Goal: Share content: Share content

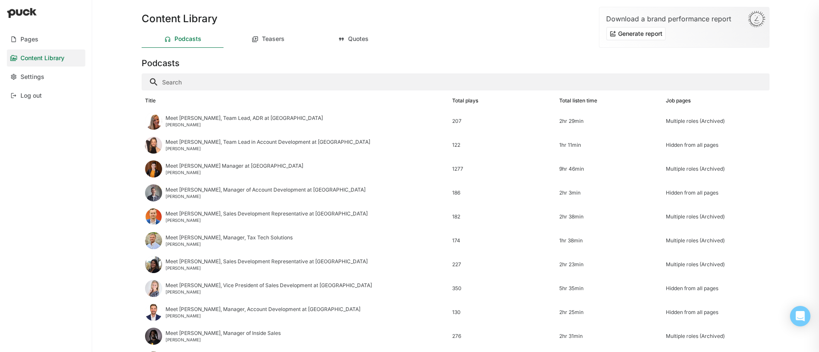
click at [153, 100] on div "Title" at bounding box center [150, 101] width 11 height 6
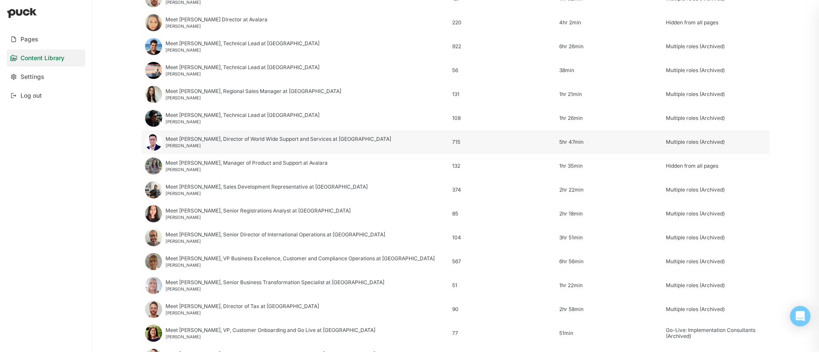
scroll to position [626, 0]
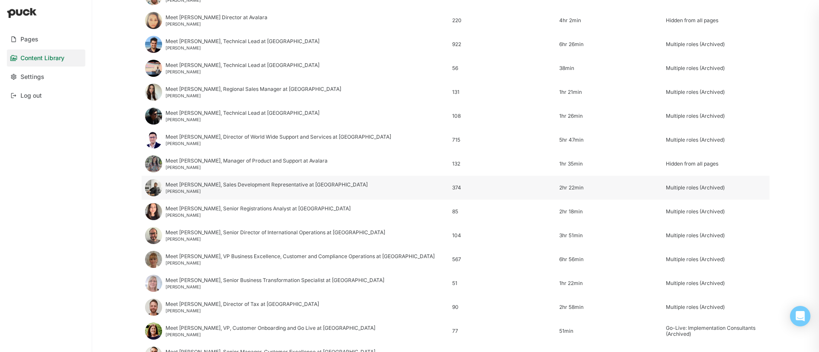
click at [193, 188] on div "Meet [PERSON_NAME], Sales Development Representative at [PERSON_NAME]" at bounding box center [267, 188] width 202 height 12
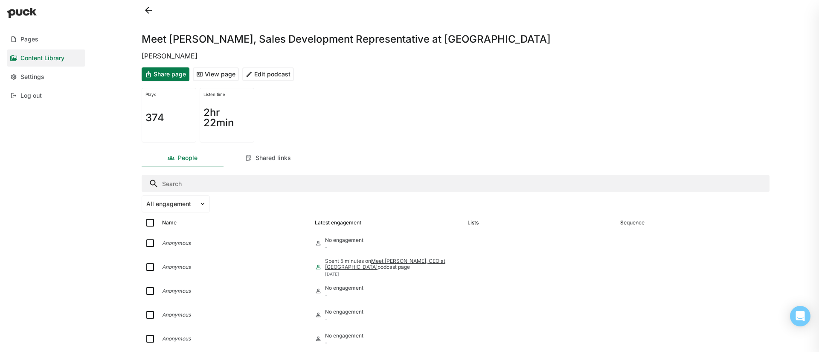
click at [267, 77] on button "Edit podcast" at bounding box center [268, 74] width 52 height 14
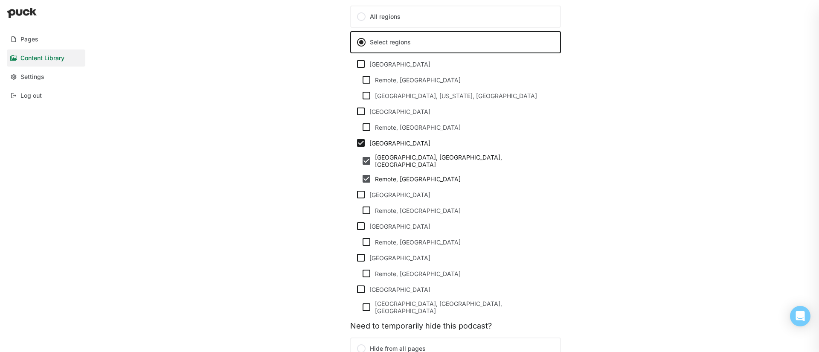
scroll to position [729, 0]
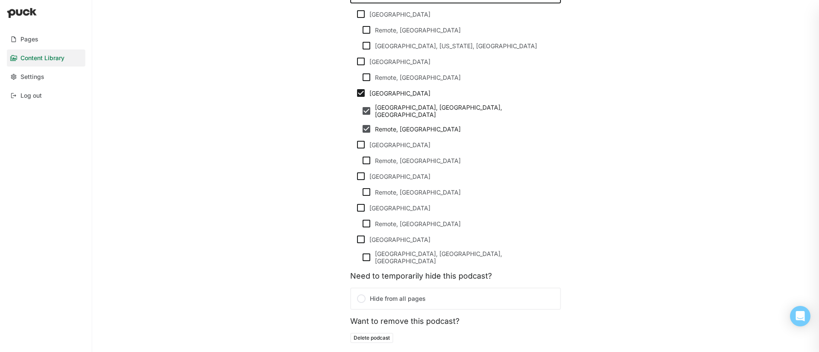
click at [402, 288] on label "Hide from all pages" at bounding box center [455, 299] width 211 height 22
click at [0, 0] on input "Hide from all pages" at bounding box center [0, 0] width 0 height 0
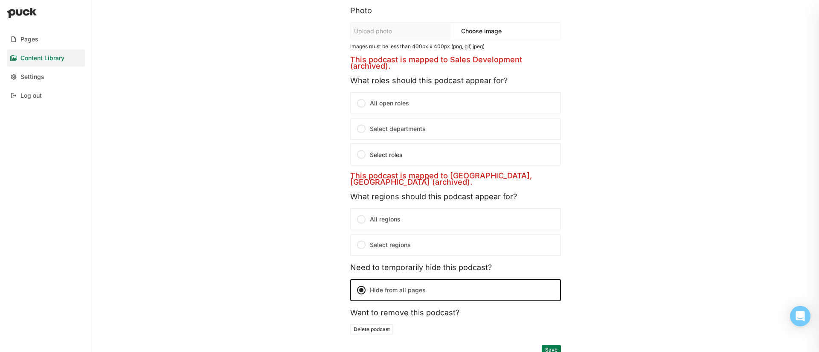
click at [554, 345] on button "Save" at bounding box center [551, 350] width 19 height 10
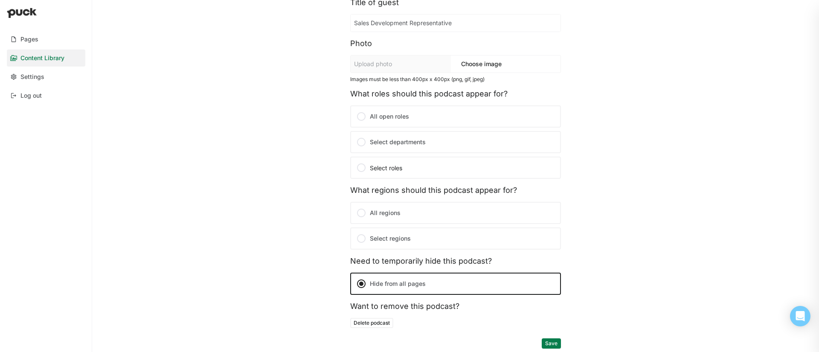
scroll to position [0, 0]
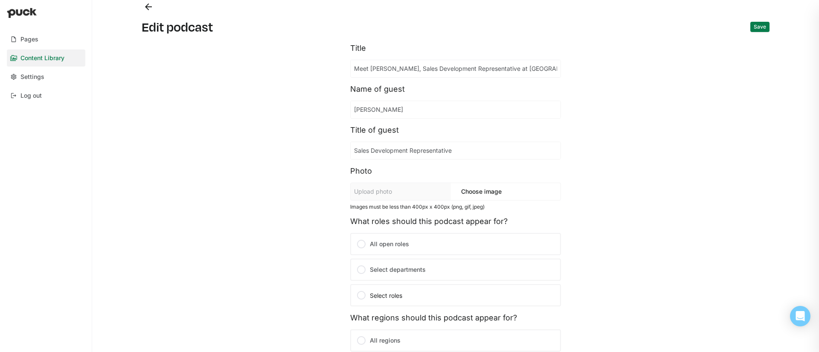
click at [142, 9] on button "Back" at bounding box center [149, 7] width 14 height 14
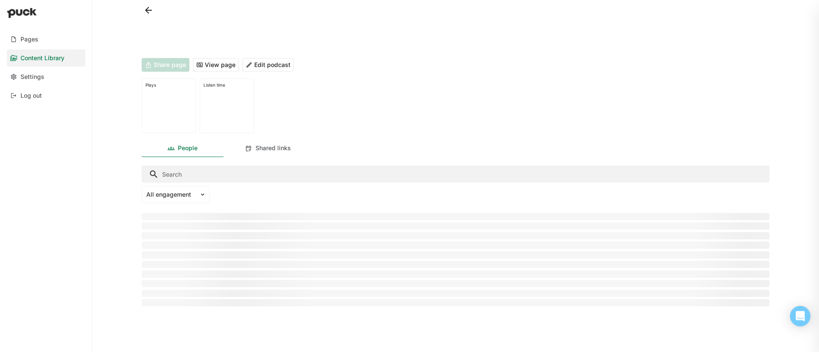
click at [144, 9] on button at bounding box center [149, 10] width 14 height 14
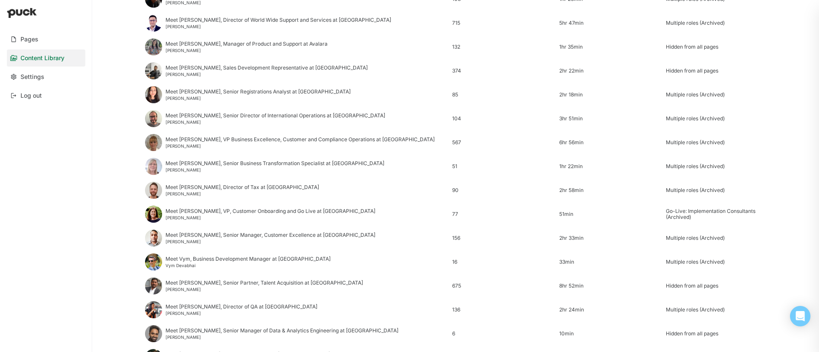
scroll to position [747, 0]
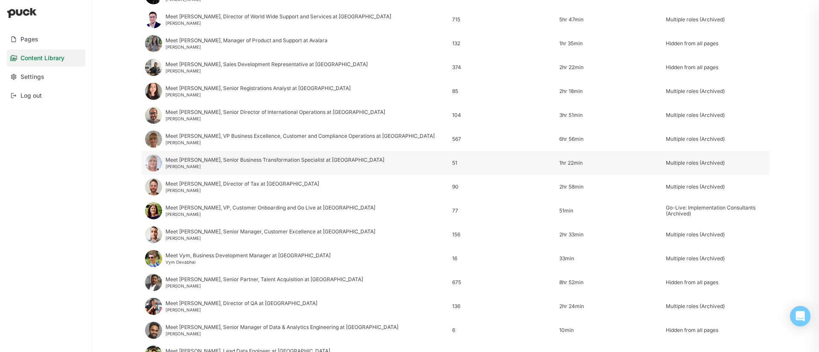
click at [194, 161] on div "Meet [PERSON_NAME], Senior Business Transformation Specialist at [GEOGRAPHIC_DA…" at bounding box center [275, 160] width 219 height 6
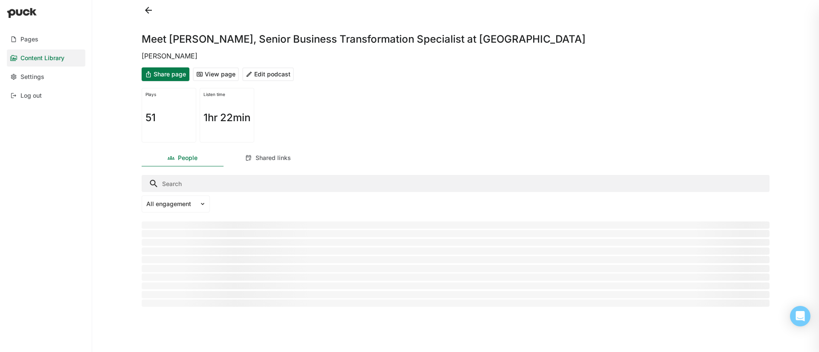
click at [278, 70] on button "Edit podcast" at bounding box center [268, 74] width 52 height 14
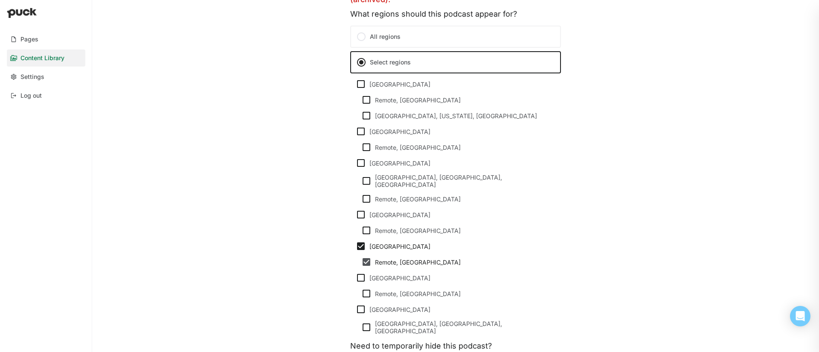
scroll to position [788, 0]
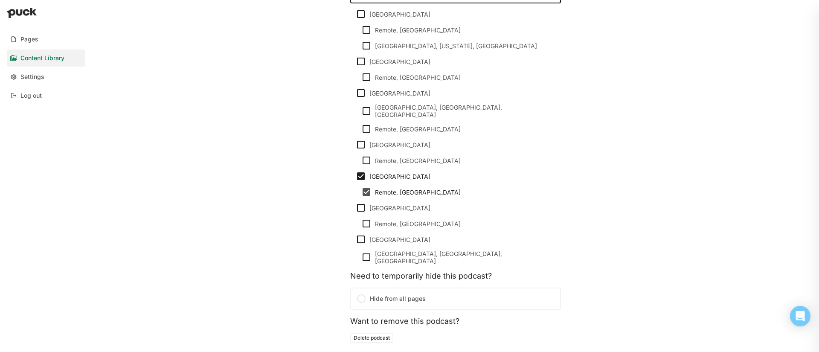
click at [408, 288] on label "Hide from all pages" at bounding box center [455, 299] width 211 height 22
click at [0, 0] on input "Hide from all pages" at bounding box center [0, 0] width 0 height 0
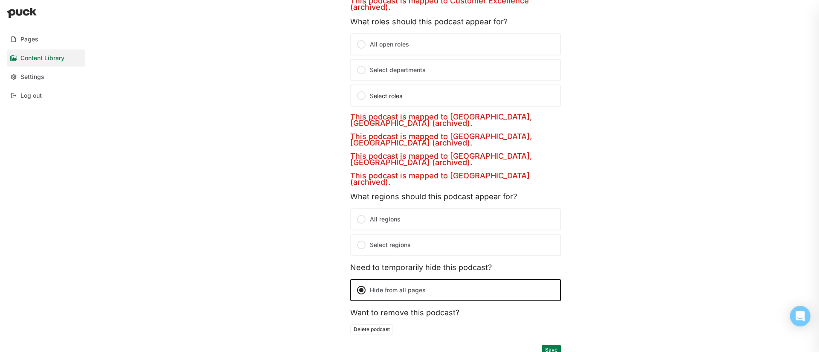
click at [555, 346] on button "Save" at bounding box center [551, 350] width 19 height 10
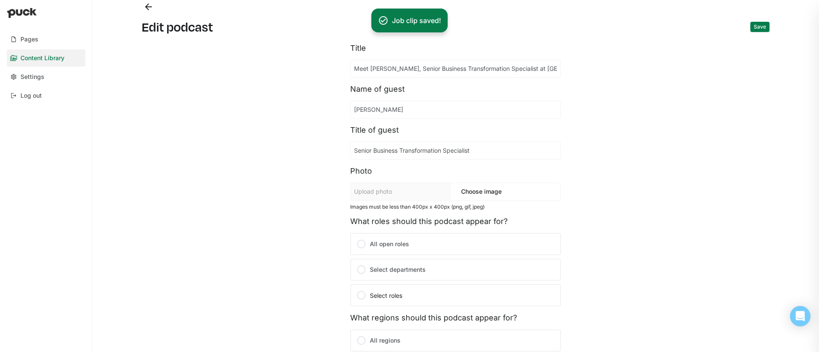
click at [149, 4] on button "Back" at bounding box center [149, 7] width 14 height 14
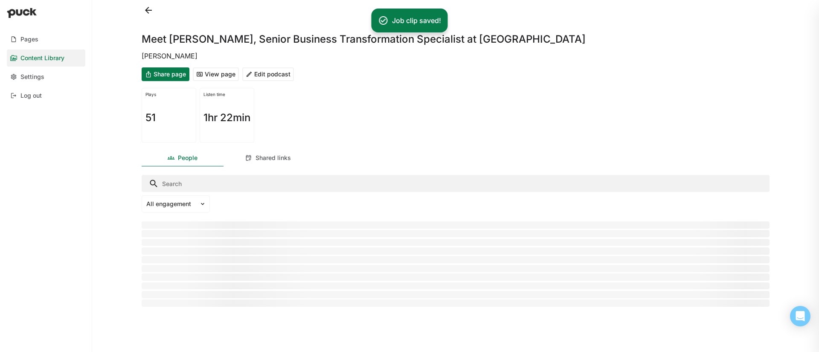
click at [149, 12] on button at bounding box center [149, 10] width 14 height 14
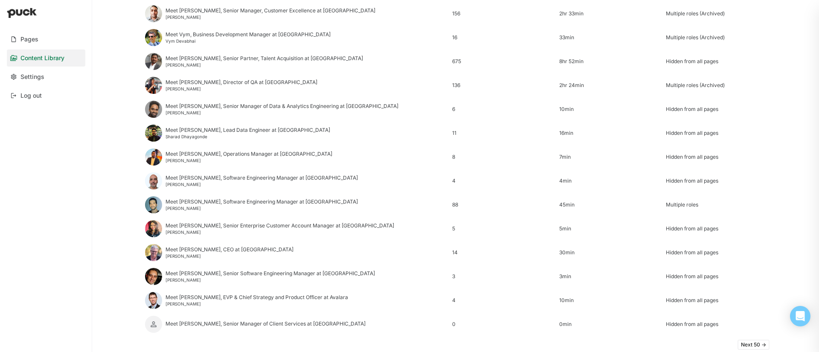
scroll to position [973, 0]
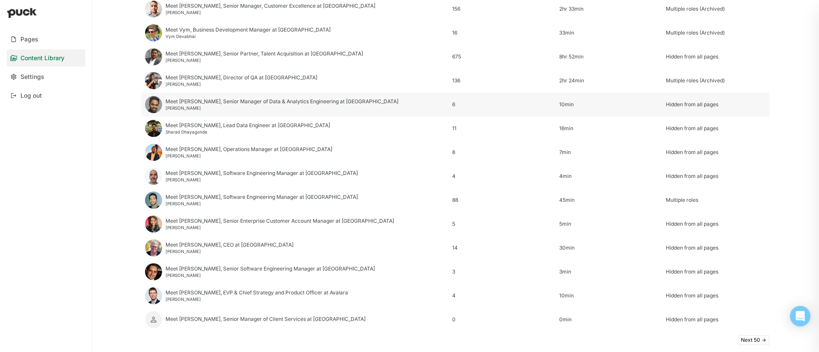
click at [216, 103] on div "Meet [PERSON_NAME], Senior Manager of Data & Analytics Engineering at [GEOGRAPH…" at bounding box center [282, 102] width 233 height 6
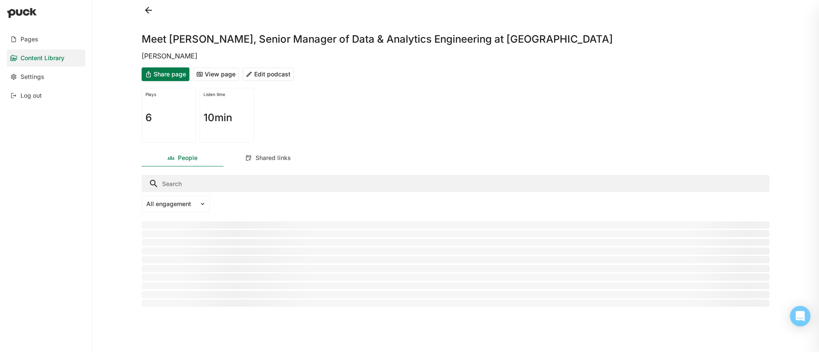
click at [175, 76] on button "Share page" at bounding box center [166, 74] width 48 height 14
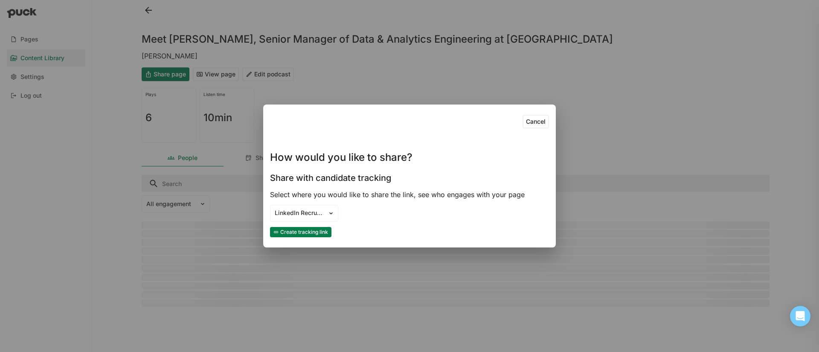
click at [318, 231] on button "Create tracking link" at bounding box center [300, 232] width 61 height 10
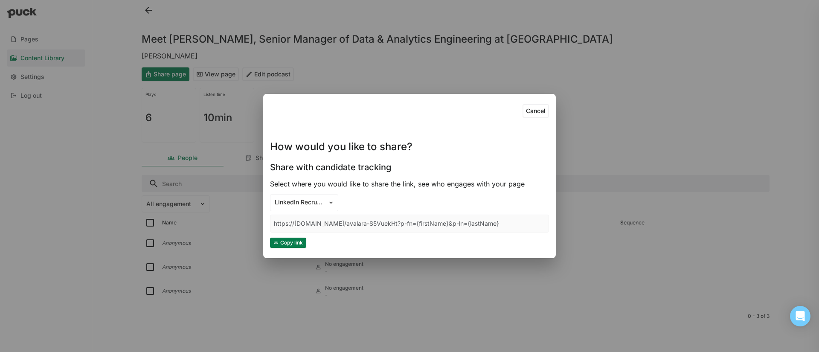
click at [292, 243] on button "Copy link" at bounding box center [288, 243] width 36 height 10
click at [183, 36] on div "Cancel How would you like to share? Share with candidate tracking Select where …" at bounding box center [409, 176] width 819 height 352
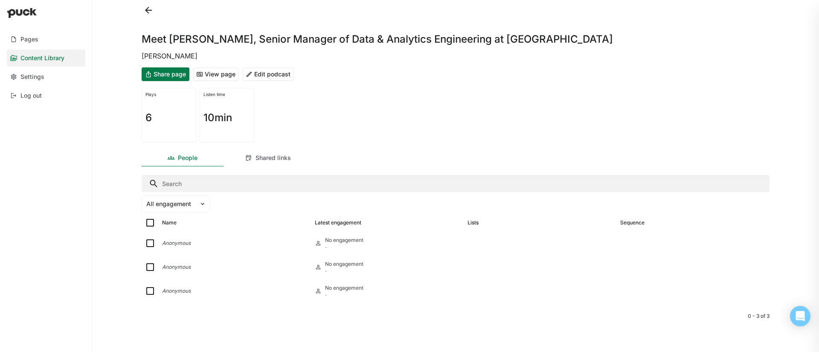
click at [271, 78] on button "Edit podcast" at bounding box center [268, 74] width 52 height 14
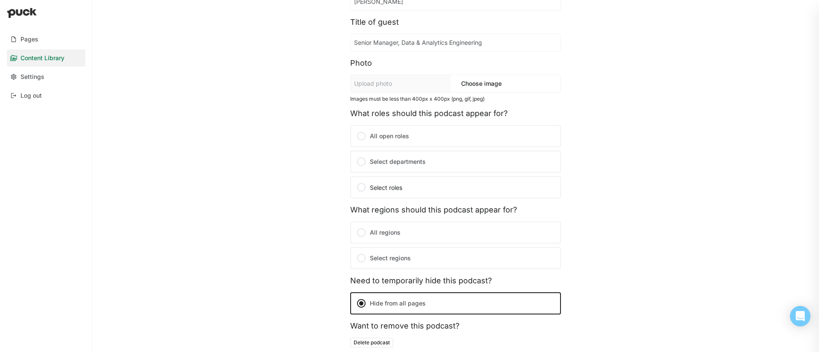
scroll to position [128, 0]
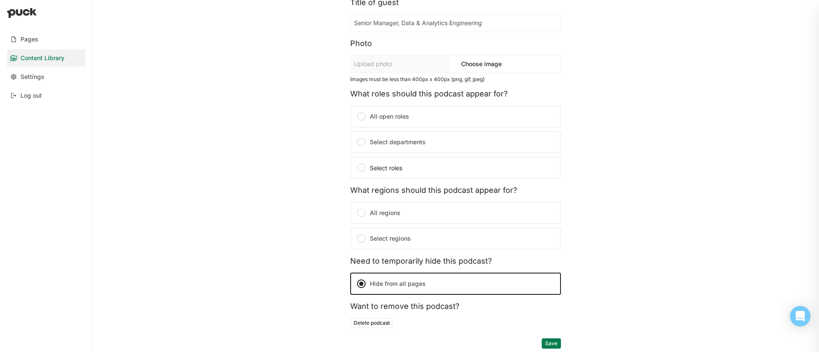
click at [396, 145] on label "Select departments" at bounding box center [455, 142] width 211 height 22
click at [0, 0] on input "Select departments" at bounding box center [0, 0] width 0 height 0
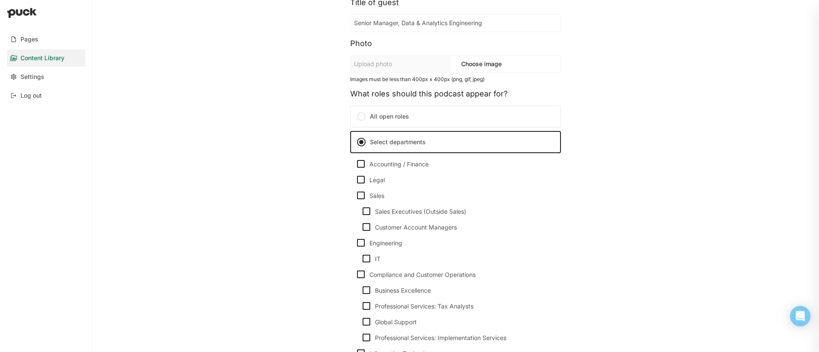
click at [396, 145] on label "Select departments" at bounding box center [455, 142] width 211 height 22
click at [0, 0] on input "Select departments" at bounding box center [0, 0] width 0 height 0
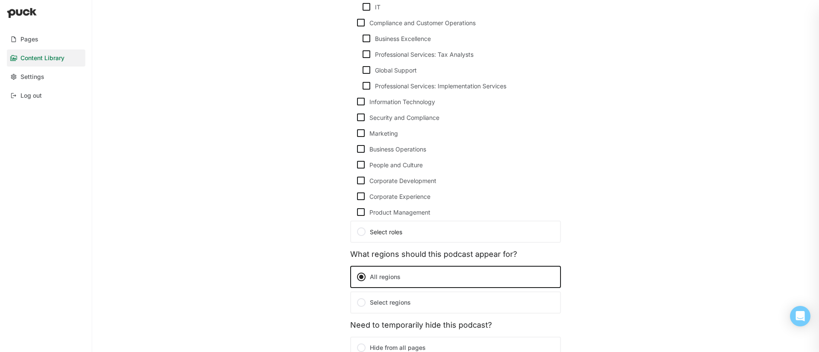
scroll to position [443, 0]
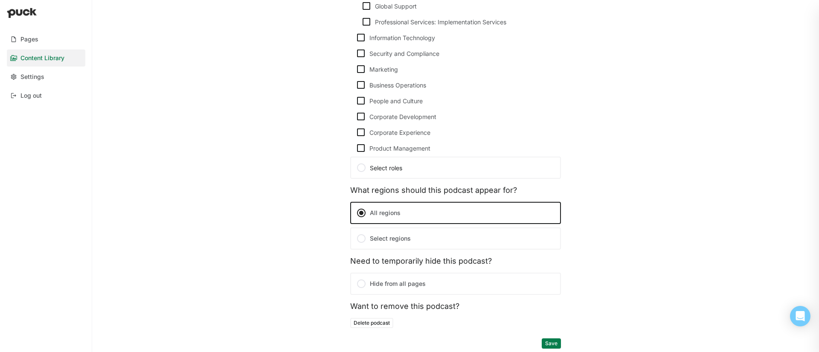
click at [395, 170] on div "Select roles" at bounding box center [455, 168] width 199 height 10
click at [0, 0] on input "Select roles" at bounding box center [0, 0] width 0 height 0
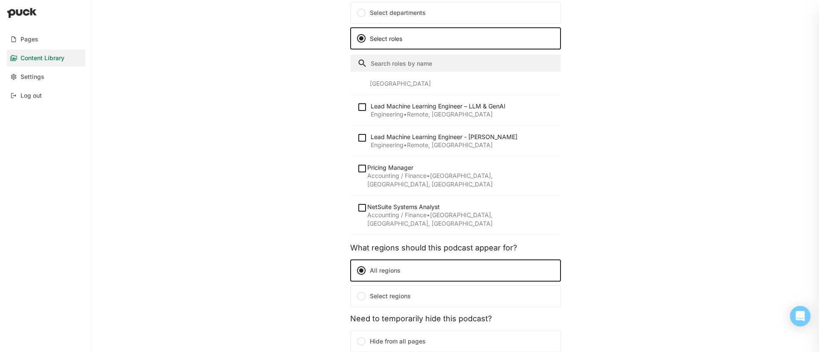
scroll to position [539, 0]
click at [363, 203] on img at bounding box center [362, 208] width 10 height 10
click at [357, 208] on input "checkbox" at bounding box center [357, 208] width 0 height 0
checkbox input "true"
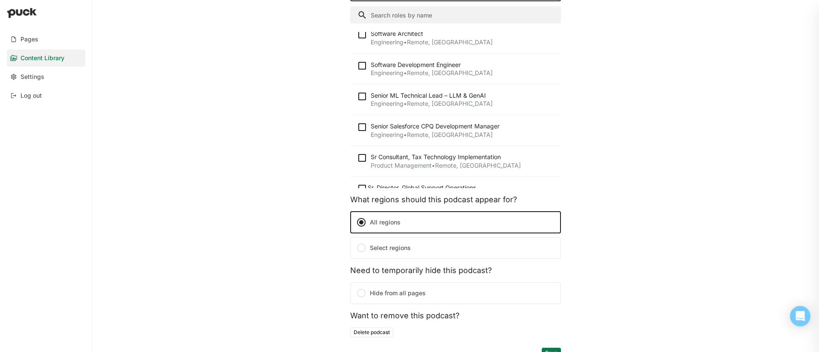
scroll to position [315, 0]
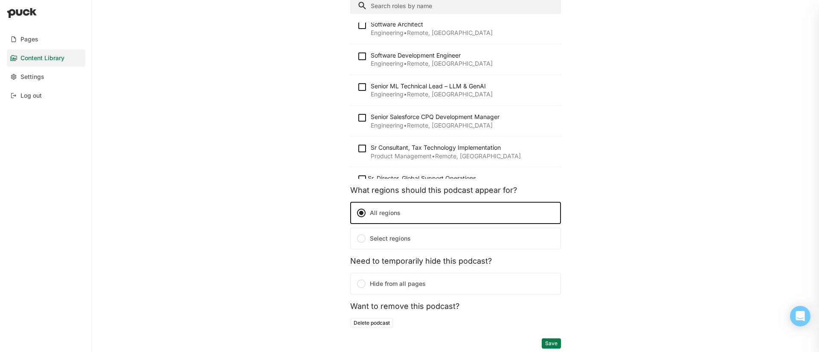
click at [554, 343] on button "Save" at bounding box center [551, 343] width 19 height 10
click at [228, 172] on div "Title Meet [PERSON_NAME], Senior Manager of Data & Analytics Engineering at Ava…" at bounding box center [456, 37] width 628 height 630
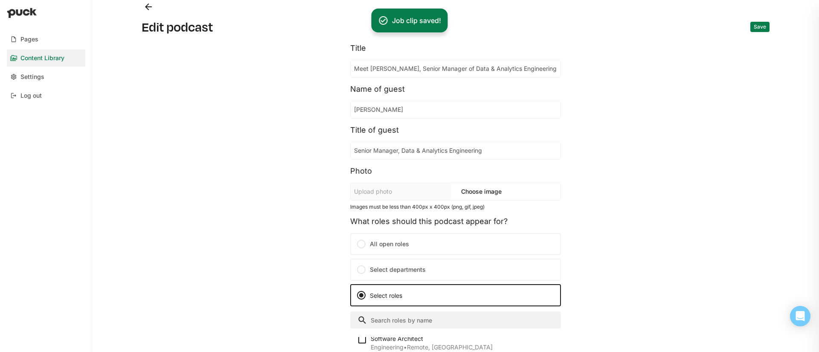
click at [149, 9] on button "Back" at bounding box center [149, 7] width 14 height 14
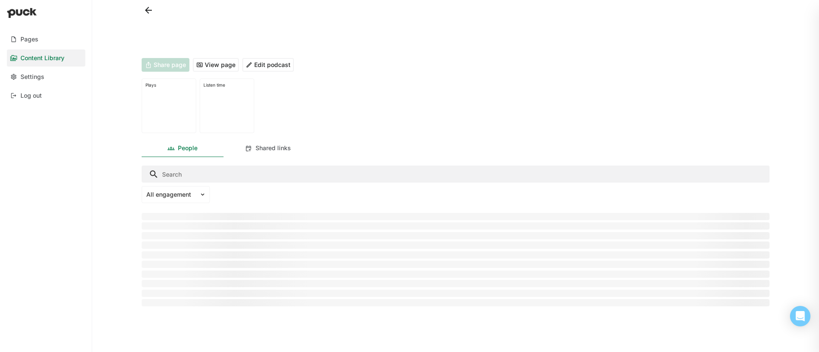
click at [149, 9] on button at bounding box center [149, 10] width 14 height 14
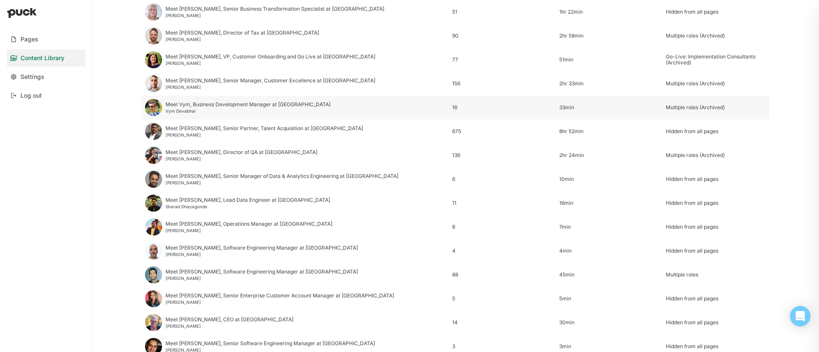
scroll to position [900, 0]
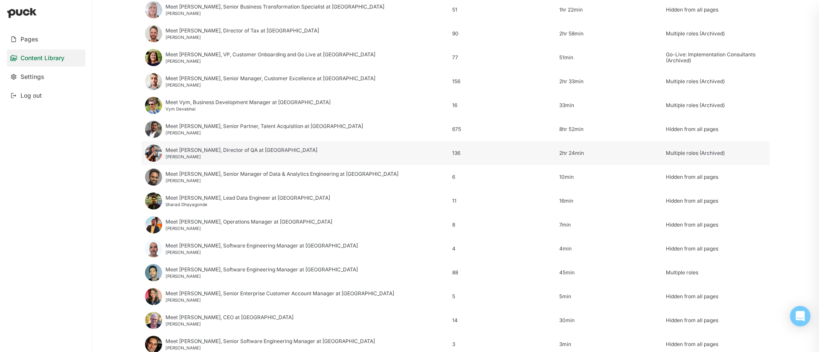
click at [210, 151] on div "Meet [PERSON_NAME], Director of QA at [GEOGRAPHIC_DATA]" at bounding box center [242, 150] width 152 height 6
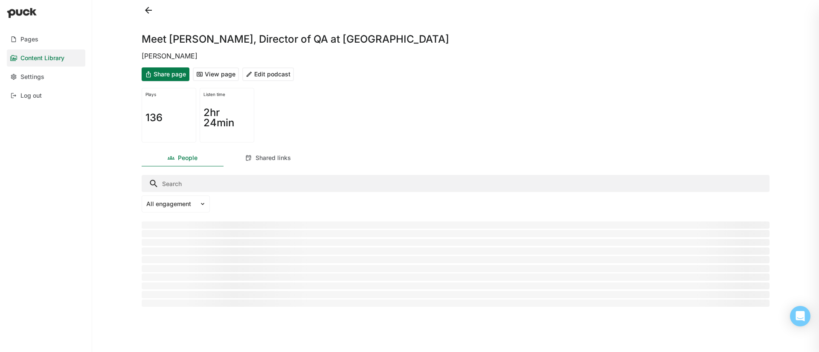
click at [167, 72] on button "Share page" at bounding box center [166, 74] width 48 height 14
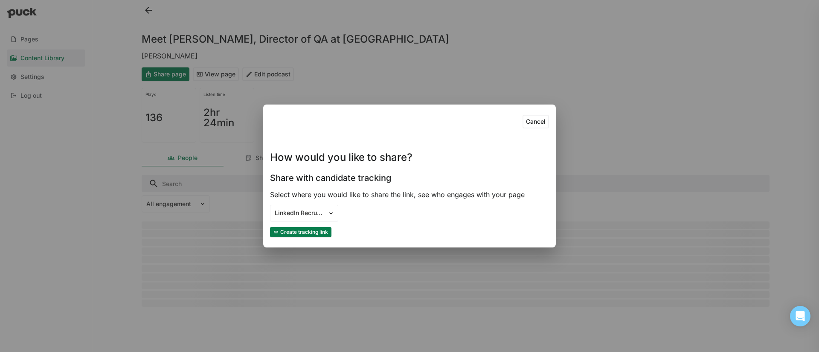
click at [319, 231] on button "Create tracking link" at bounding box center [300, 232] width 61 height 10
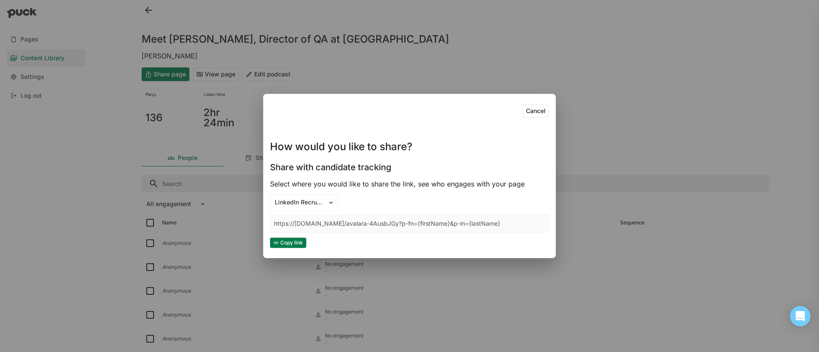
click at [157, 15] on div "Cancel How would you like to share? Share with candidate tracking Select where …" at bounding box center [409, 176] width 819 height 352
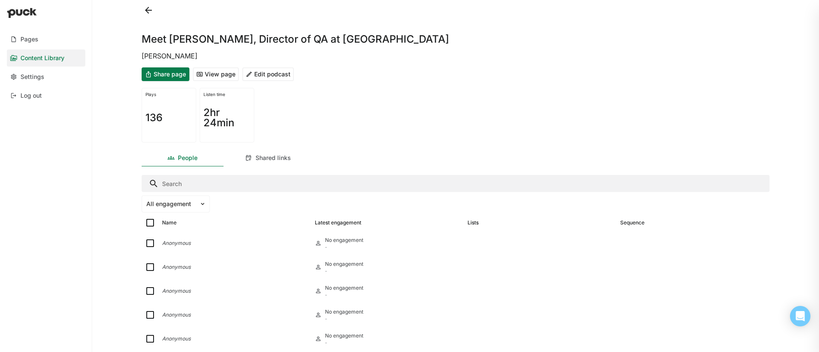
click at [149, 12] on button at bounding box center [149, 10] width 14 height 14
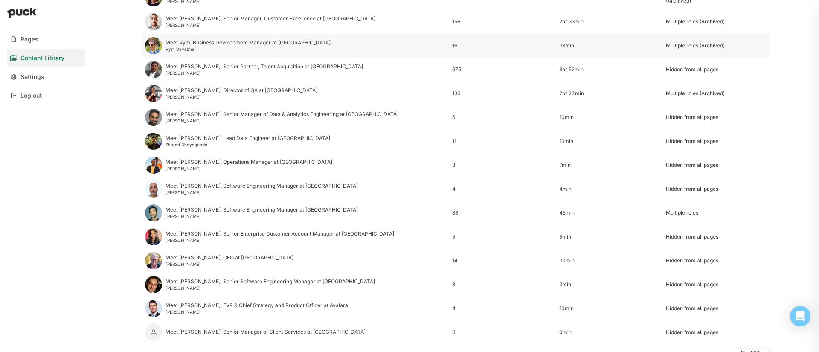
scroll to position [960, 0]
click at [196, 140] on div "Meet [PERSON_NAME], Lead Data Engineer at [GEOGRAPHIC_DATA]" at bounding box center [248, 138] width 165 height 6
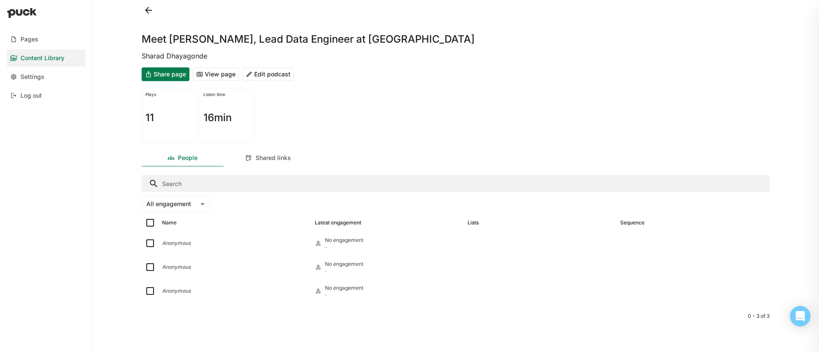
click at [169, 76] on button "Share page" at bounding box center [166, 74] width 48 height 14
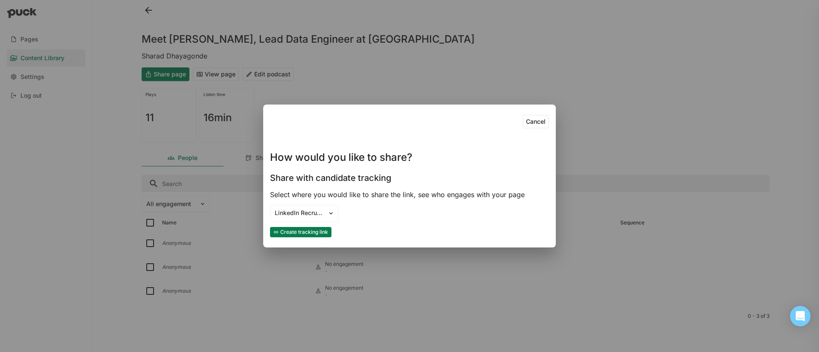
click at [315, 233] on button "Create tracking link" at bounding box center [300, 232] width 61 height 10
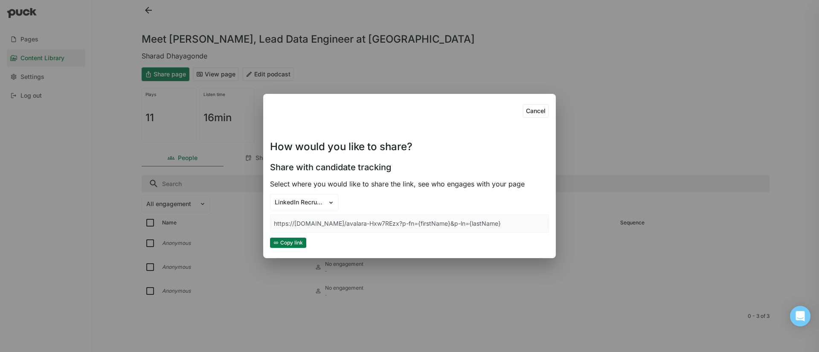
click at [164, 11] on div "Cancel How would you like to share? Share with candidate tracking Select where …" at bounding box center [409, 176] width 819 height 352
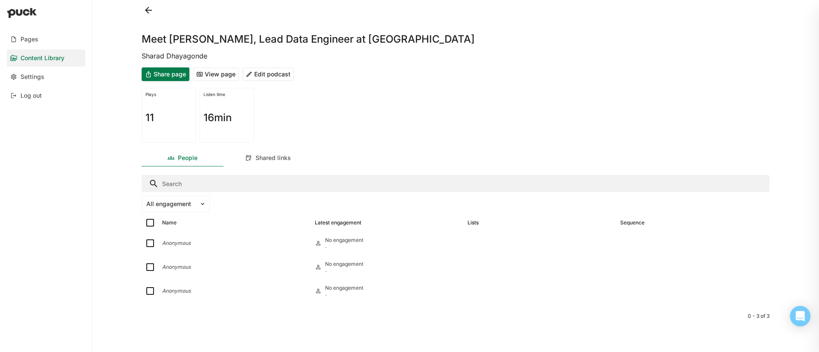
click at [169, 78] on button "Share page" at bounding box center [166, 74] width 48 height 14
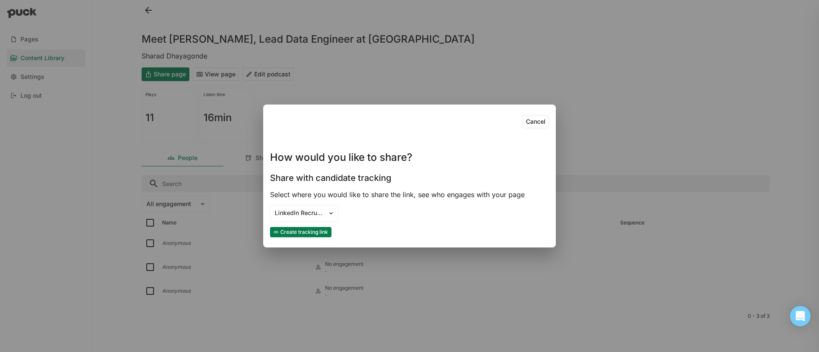
click at [303, 230] on button "Create tracking link" at bounding box center [300, 232] width 61 height 10
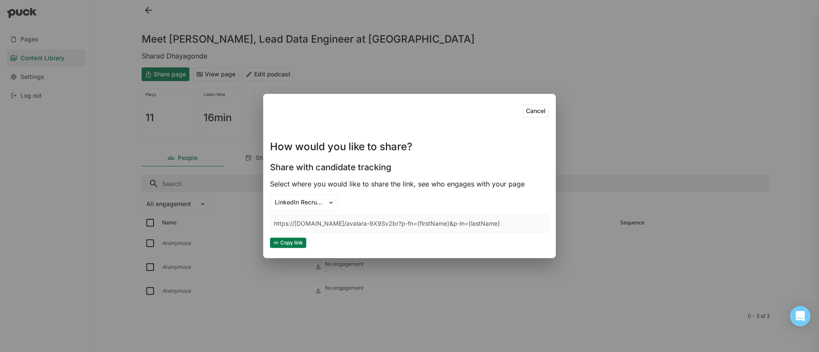
click at [294, 244] on button "Copy link" at bounding box center [288, 243] width 36 height 10
click at [144, 3] on div "Cancel How would you like to share? Share with candidate tracking Select where …" at bounding box center [409, 176] width 819 height 352
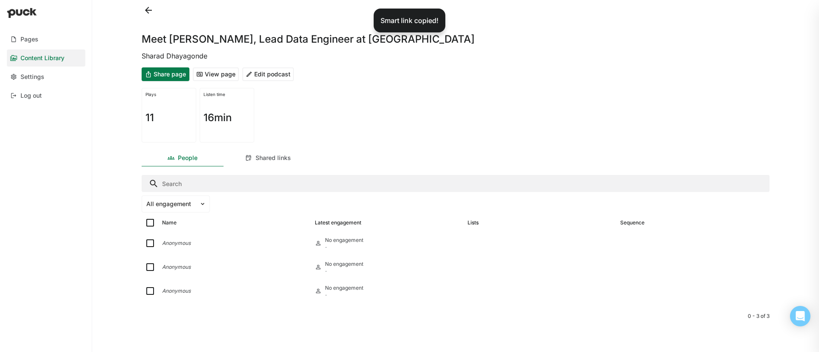
click at [146, 13] on button at bounding box center [149, 10] width 14 height 14
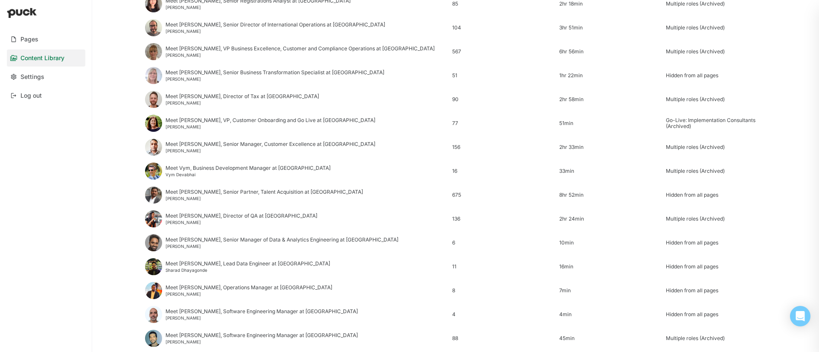
scroll to position [901, 0]
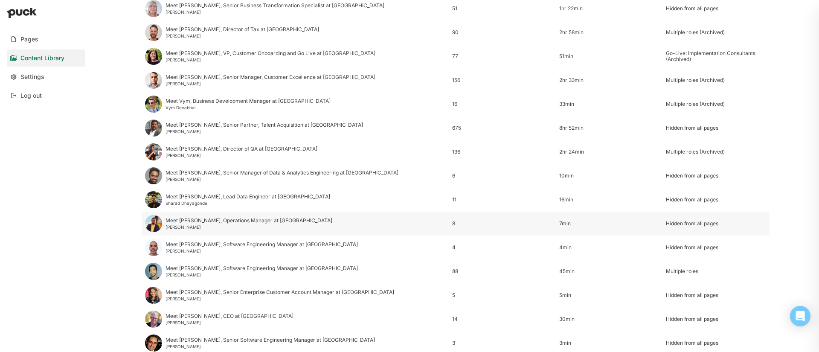
click at [215, 222] on div "Meet [PERSON_NAME], Operations Manager at [GEOGRAPHIC_DATA]" at bounding box center [249, 221] width 167 height 6
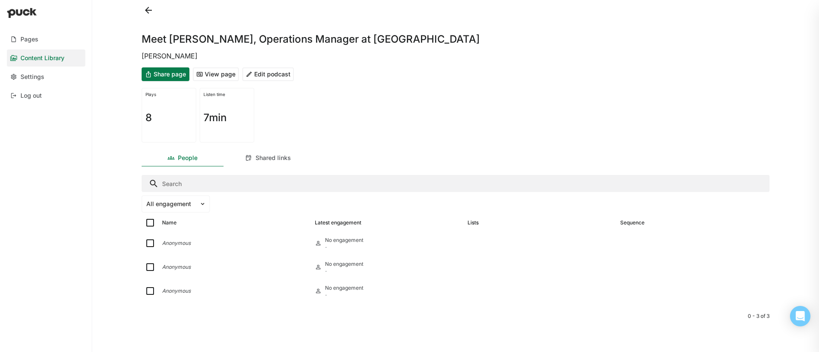
click at [167, 73] on button "Share page" at bounding box center [166, 74] width 48 height 14
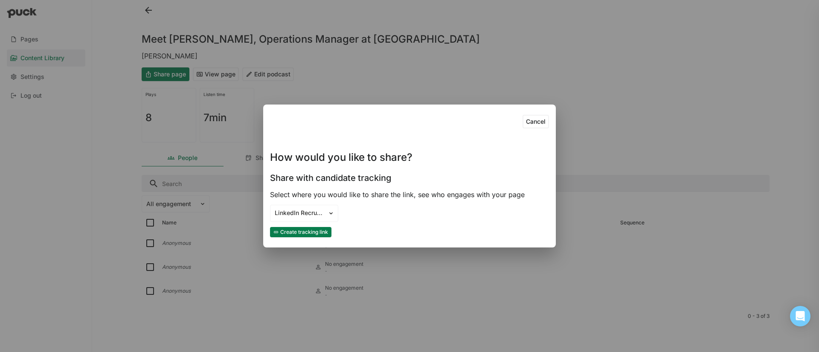
click at [299, 232] on button "Create tracking link" at bounding box center [300, 232] width 61 height 10
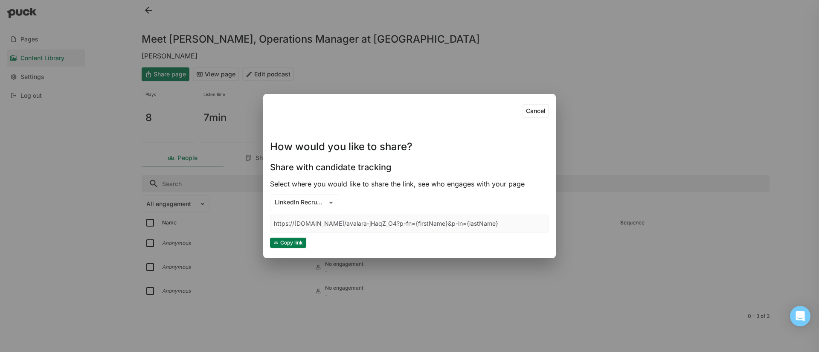
click at [298, 242] on button "Copy link" at bounding box center [288, 243] width 36 height 10
click at [450, 59] on div "Cancel How would you like to share? Share with candidate tracking Select where …" at bounding box center [409, 176] width 819 height 352
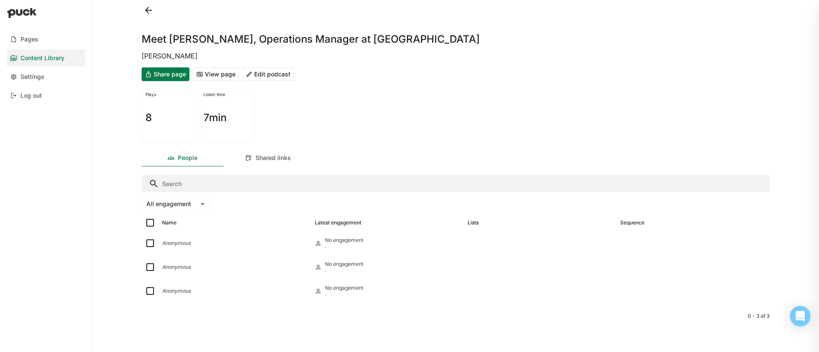
click at [151, 12] on button at bounding box center [149, 10] width 14 height 14
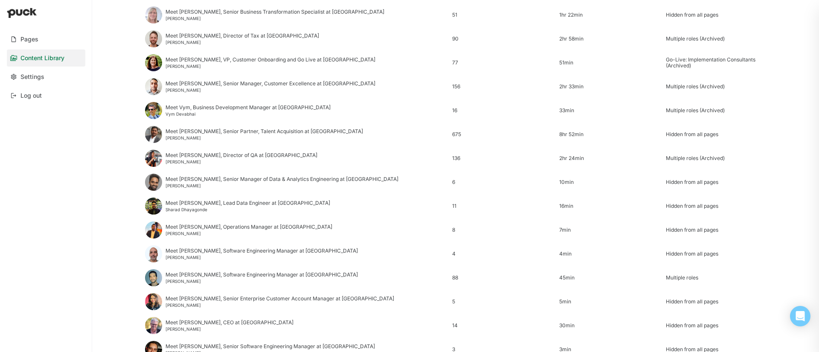
scroll to position [899, 0]
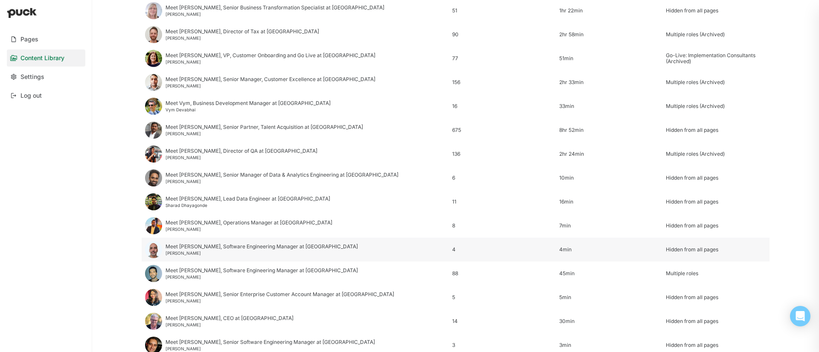
click at [258, 248] on div "Meet [PERSON_NAME], Software Engineering Manager at [GEOGRAPHIC_DATA]" at bounding box center [262, 247] width 192 height 6
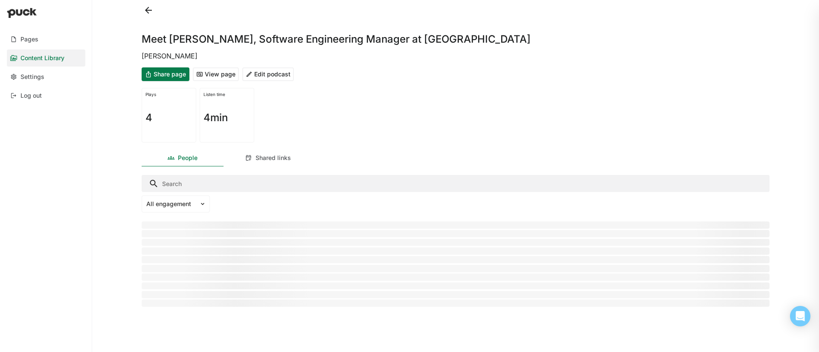
click at [172, 76] on button "Share page" at bounding box center [166, 74] width 48 height 14
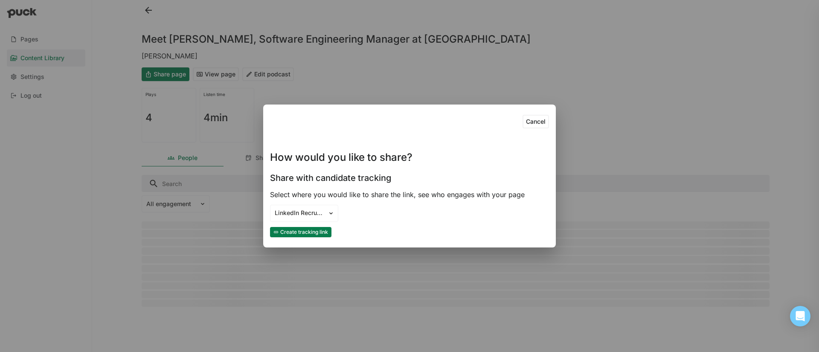
click at [316, 229] on button "Create tracking link" at bounding box center [300, 232] width 61 height 10
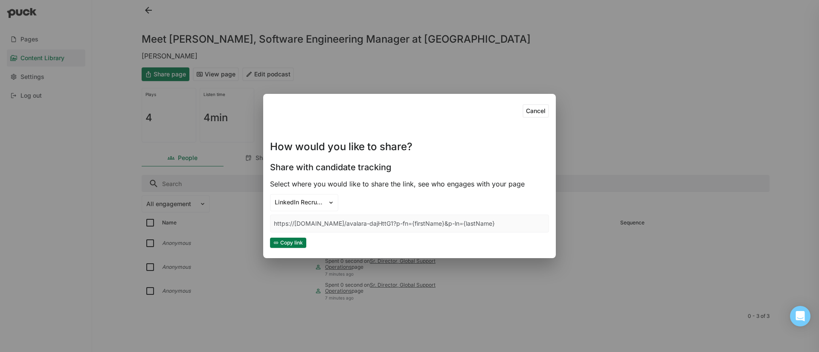
click at [296, 240] on button "Copy link" at bounding box center [288, 243] width 36 height 10
click at [288, 243] on button "Copy link" at bounding box center [288, 243] width 36 height 10
click at [111, 62] on div "Cancel How would you like to share? Share with candidate tracking Select where …" at bounding box center [409, 176] width 819 height 352
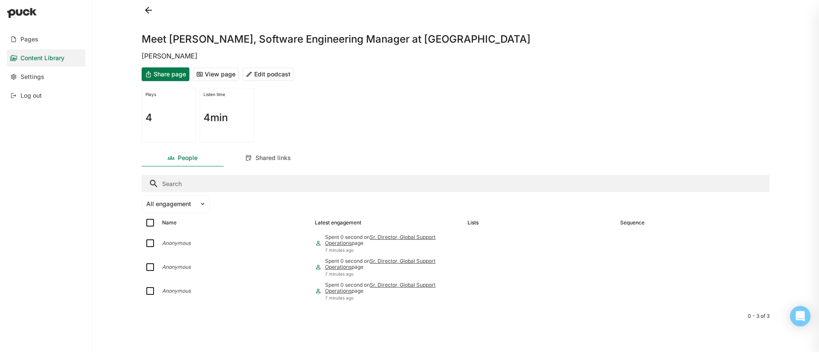
click at [148, 11] on button at bounding box center [149, 10] width 14 height 14
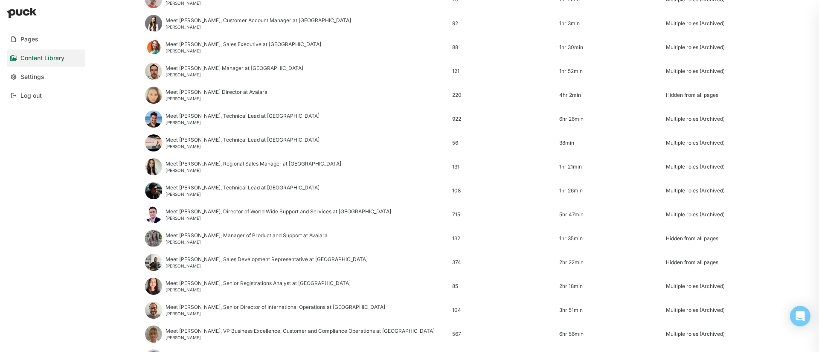
scroll to position [973, 0]
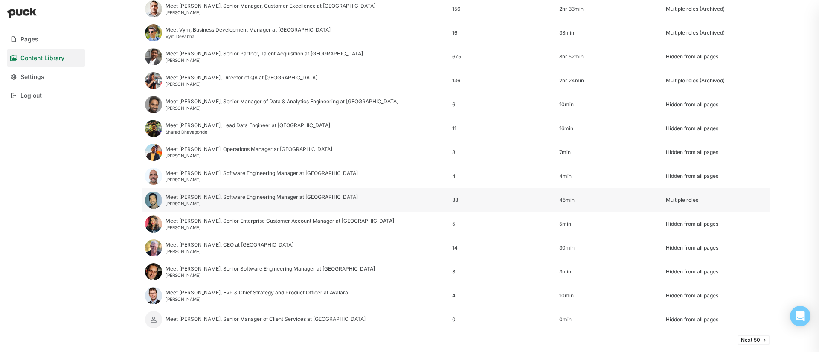
click at [219, 200] on div "Meet [PERSON_NAME], Software Engineering Manager at [GEOGRAPHIC_DATA]" at bounding box center [262, 197] width 192 height 6
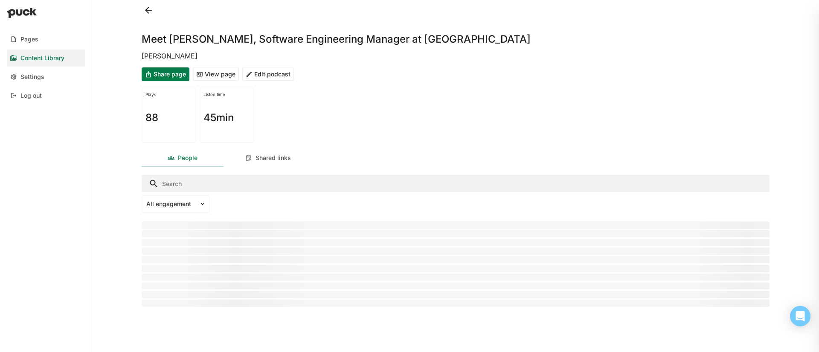
click at [173, 73] on button "Share page" at bounding box center [166, 74] width 48 height 14
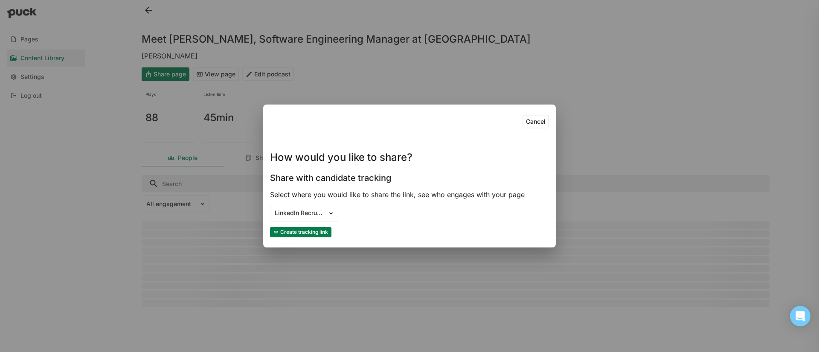
click at [298, 232] on button "Create tracking link" at bounding box center [300, 232] width 61 height 10
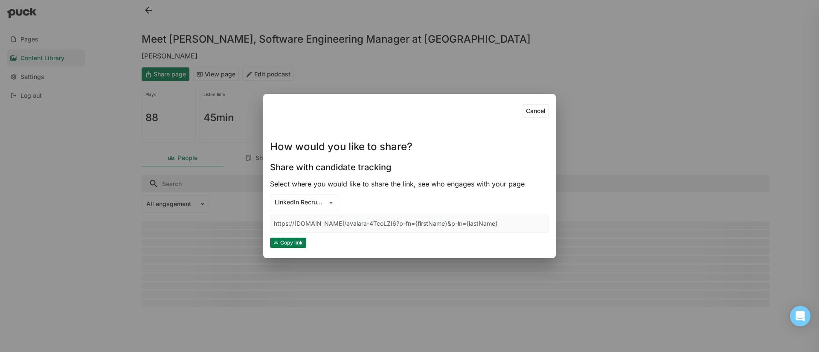
click at [291, 244] on button "Copy link" at bounding box center [288, 243] width 36 height 10
click at [143, 17] on div "Cancel How would you like to share? Share with candidate tracking Select where …" at bounding box center [409, 176] width 819 height 352
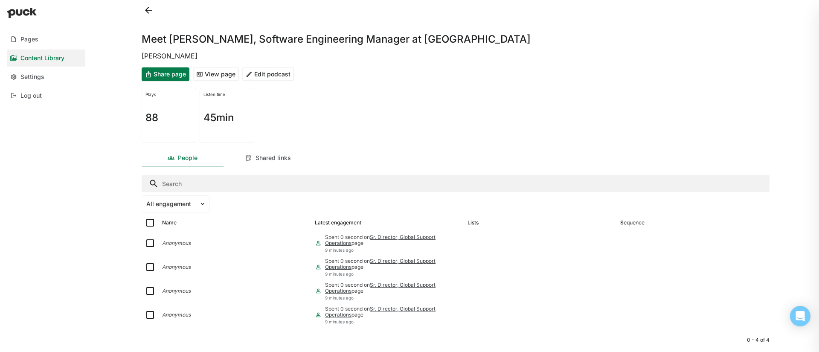
click at [146, 13] on button at bounding box center [149, 10] width 14 height 14
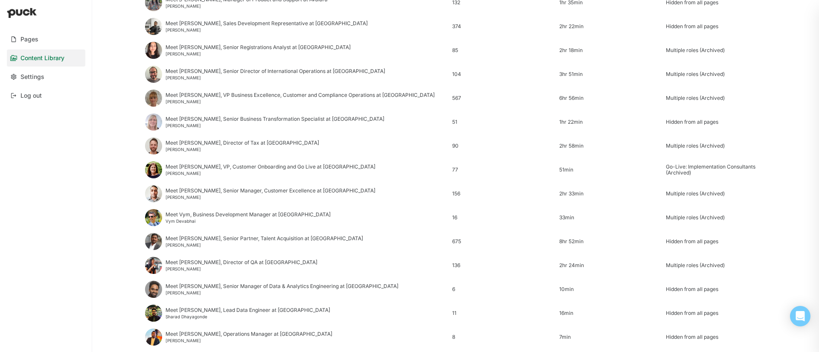
scroll to position [1008, 0]
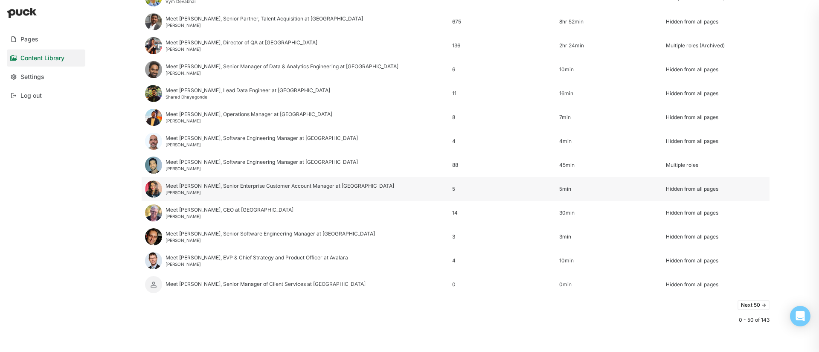
click at [191, 188] on div "Meet [PERSON_NAME], Senior Enterprise Customer Account Manager at [GEOGRAPHIC_D…" at bounding box center [280, 186] width 229 height 6
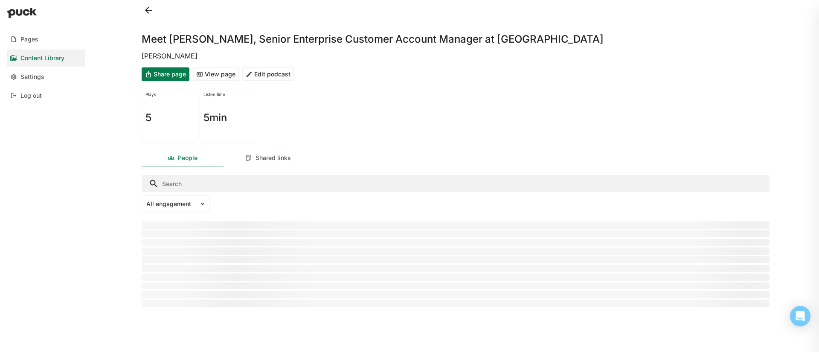
click at [176, 73] on button "Share page" at bounding box center [166, 74] width 48 height 14
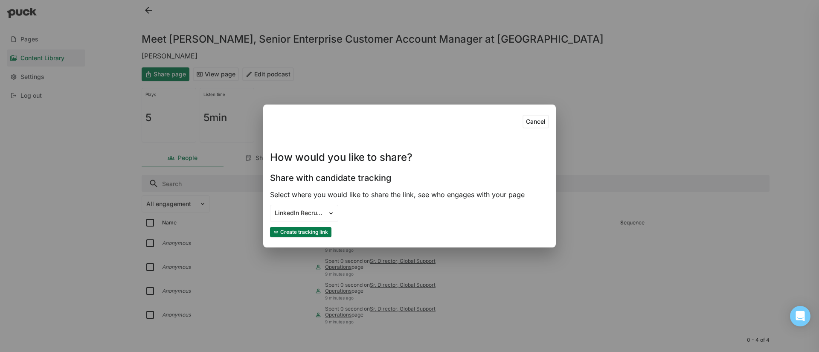
click at [294, 234] on button "Create tracking link" at bounding box center [300, 232] width 61 height 10
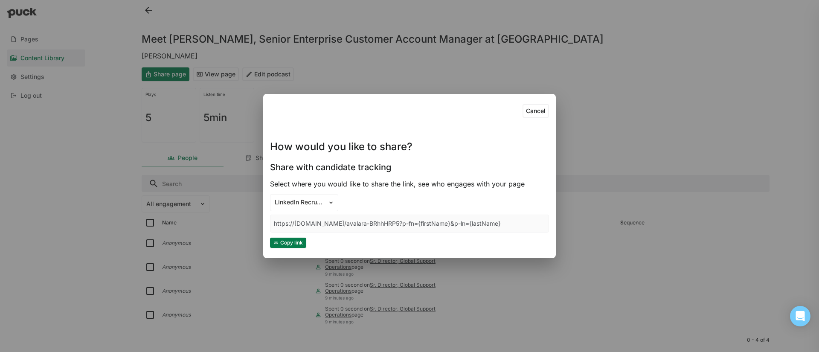
click at [297, 243] on button "Copy link" at bounding box center [288, 243] width 36 height 10
click at [188, 145] on div "Cancel How would you like to share? Share with candidate tracking Select where …" at bounding box center [409, 176] width 819 height 352
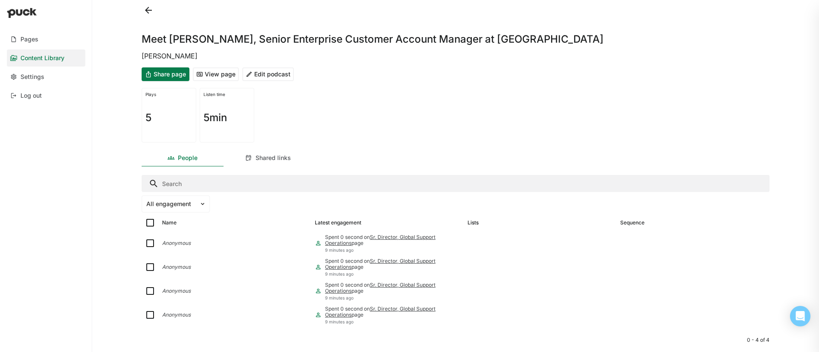
click at [148, 11] on button at bounding box center [149, 10] width 14 height 14
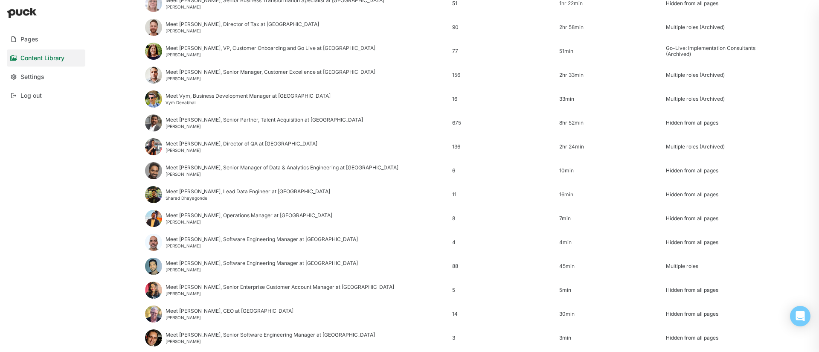
scroll to position [1008, 0]
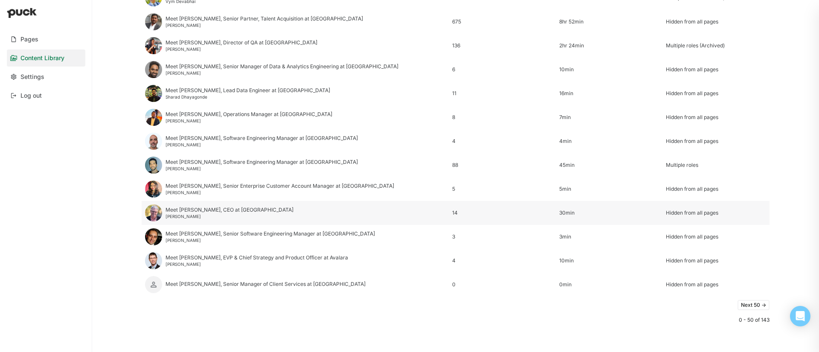
click at [186, 210] on div "Meet [PERSON_NAME], CEO at [GEOGRAPHIC_DATA]" at bounding box center [230, 210] width 128 height 6
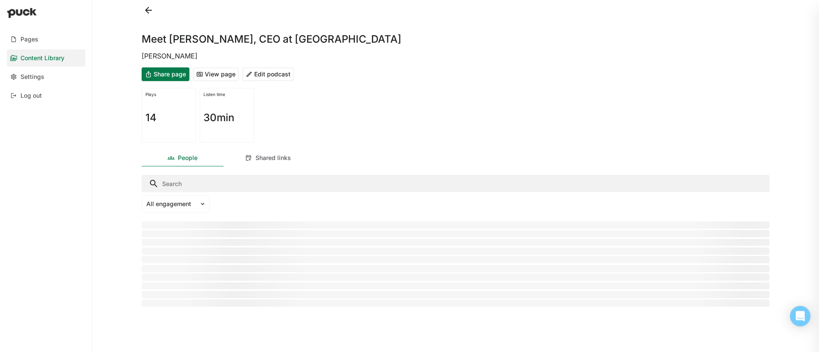
click at [170, 74] on button "Share page" at bounding box center [166, 74] width 48 height 14
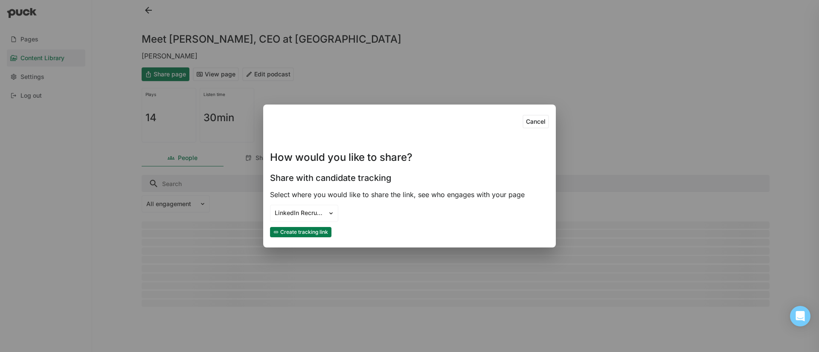
click at [299, 231] on button "Create tracking link" at bounding box center [300, 232] width 61 height 10
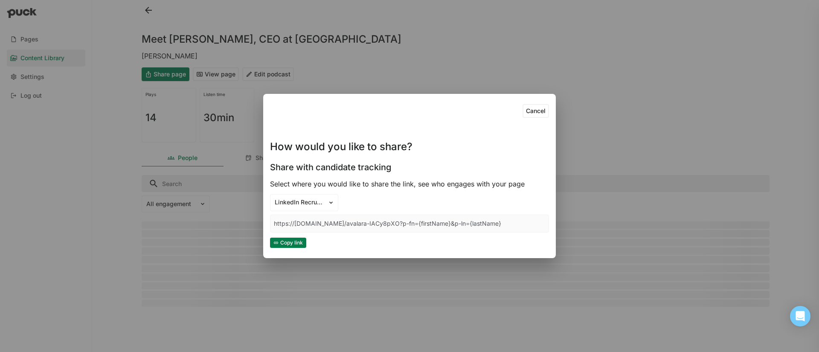
click at [293, 246] on button "Copy link" at bounding box center [288, 243] width 36 height 10
click at [286, 244] on button "Copy link" at bounding box center [288, 243] width 36 height 10
click at [309, 44] on div "Cancel How would you like to share? Share with candidate tracking Select where …" at bounding box center [409, 176] width 819 height 352
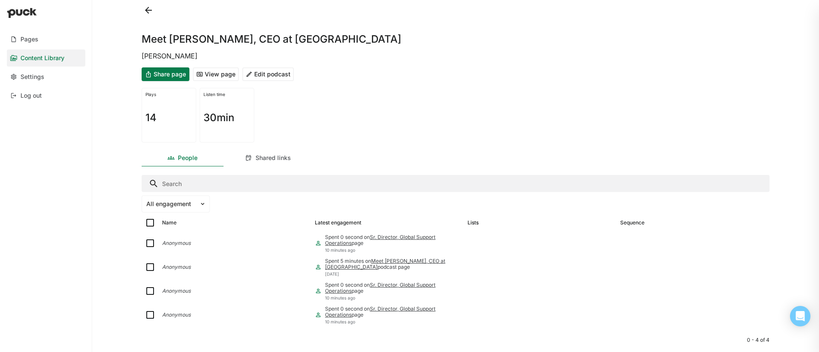
click at [148, 12] on button at bounding box center [149, 10] width 14 height 14
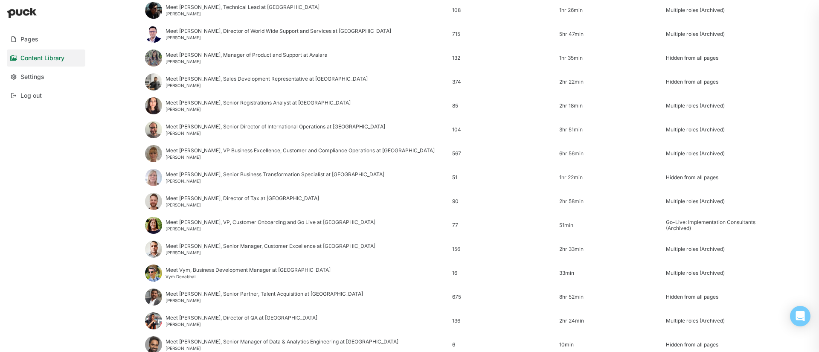
scroll to position [1008, 0]
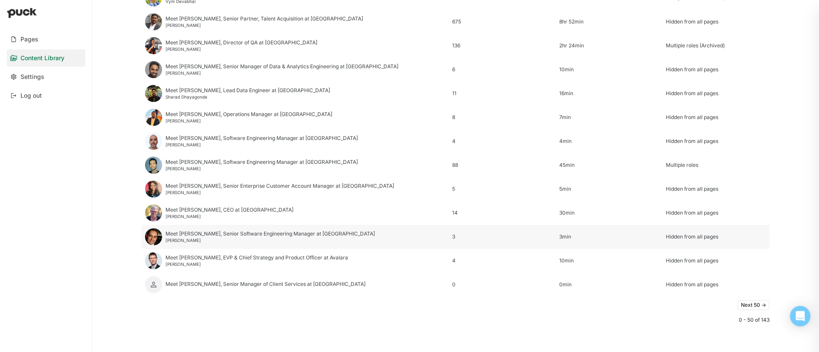
click at [188, 241] on div "[PERSON_NAME]" at bounding box center [271, 240] width 210 height 5
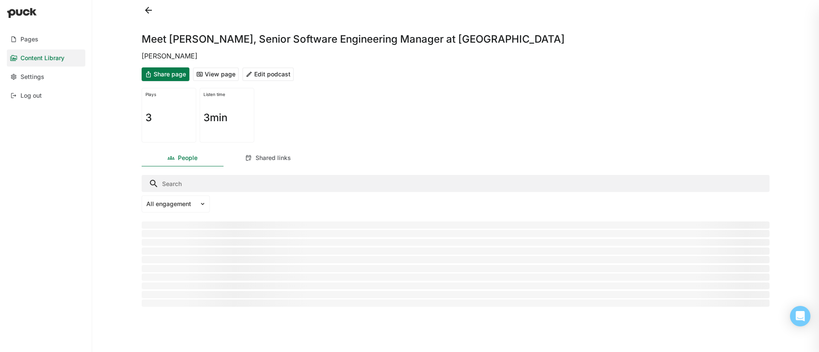
click at [178, 79] on button "Share page" at bounding box center [166, 74] width 48 height 14
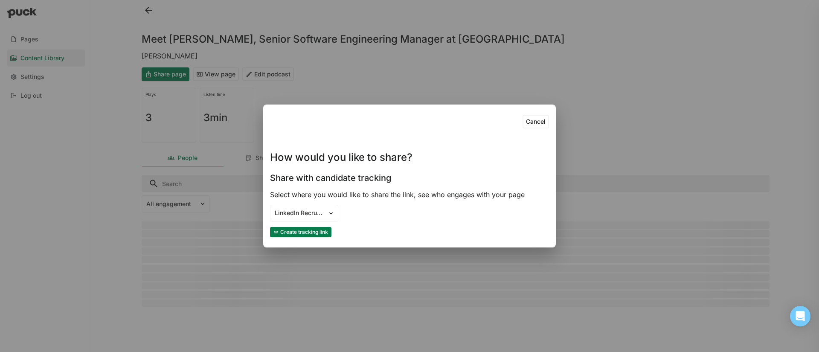
click at [308, 232] on button "Create tracking link" at bounding box center [300, 232] width 61 height 10
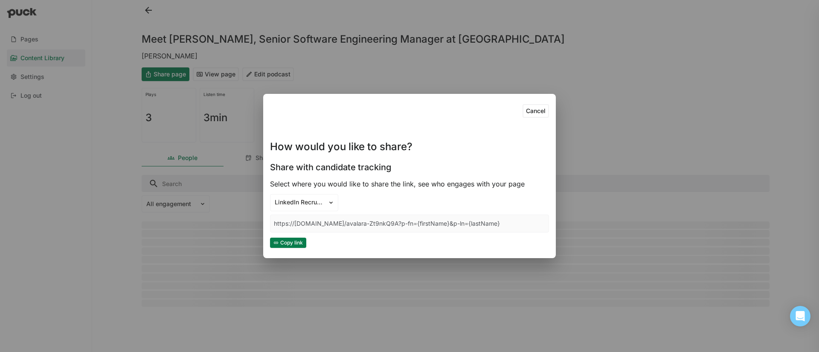
click at [293, 243] on button "Copy link" at bounding box center [288, 243] width 36 height 10
click at [382, 58] on div "Cancel How would you like to share? Share with candidate tracking Select where …" at bounding box center [409, 176] width 819 height 352
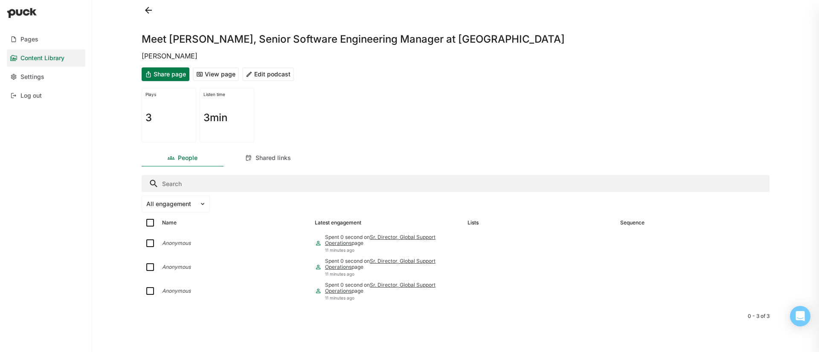
click at [149, 9] on button at bounding box center [149, 10] width 14 height 14
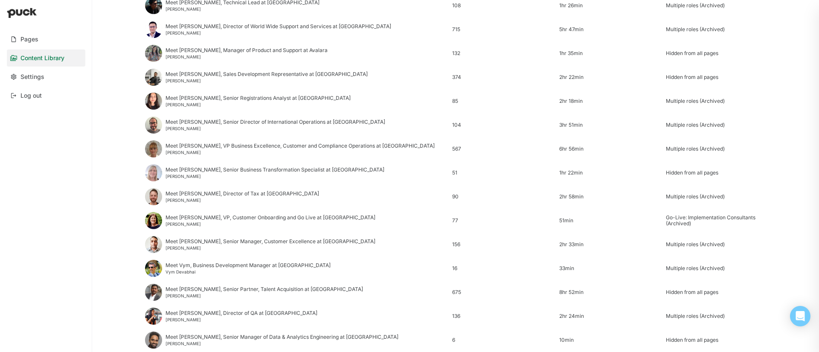
scroll to position [1008, 0]
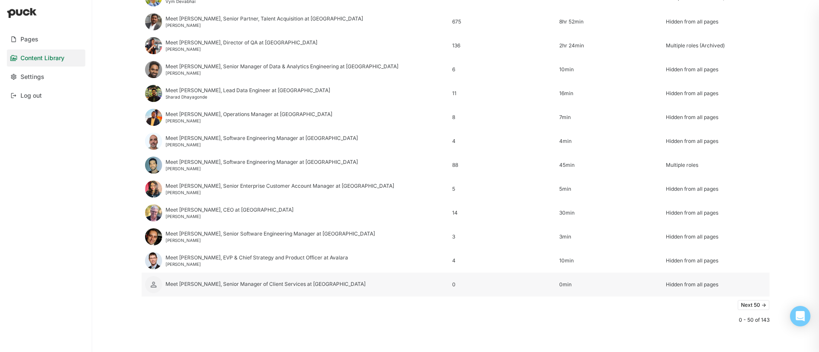
click at [180, 286] on div "Meet [PERSON_NAME], Senior Manager of Client Services at [GEOGRAPHIC_DATA]" at bounding box center [266, 284] width 200 height 6
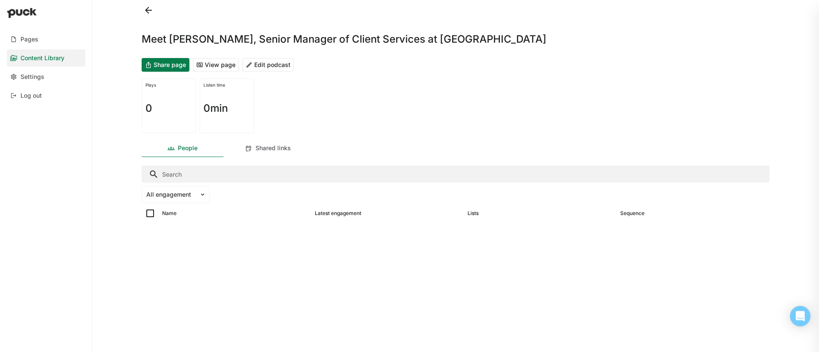
click at [149, 10] on button at bounding box center [149, 10] width 14 height 14
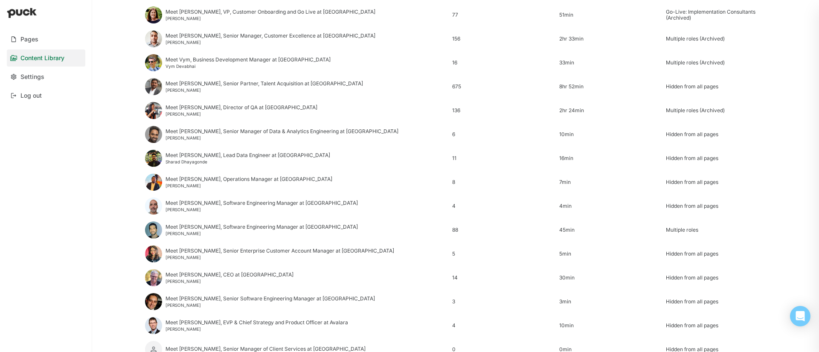
scroll to position [1008, 0]
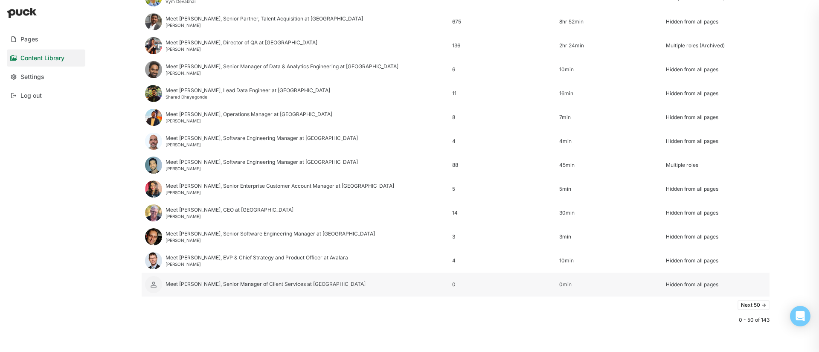
click at [212, 283] on div "Meet [PERSON_NAME], Senior Manager of Client Services at [GEOGRAPHIC_DATA]" at bounding box center [266, 284] width 200 height 6
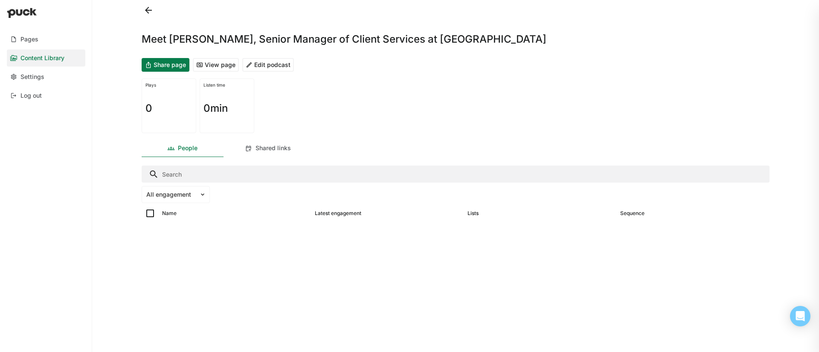
click at [180, 64] on button "Share page" at bounding box center [166, 65] width 48 height 14
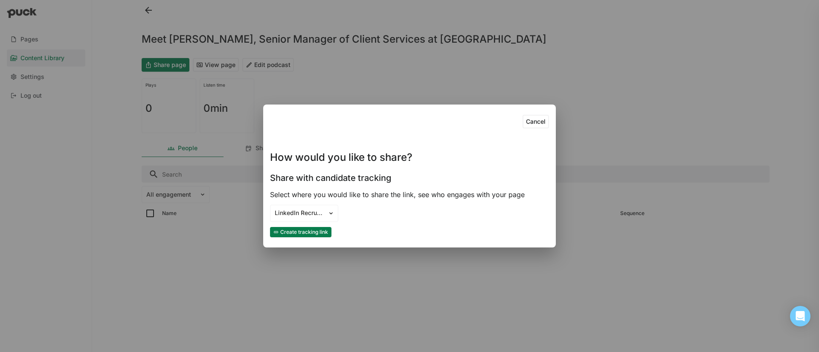
click at [308, 231] on button "Create tracking link" at bounding box center [300, 232] width 61 height 10
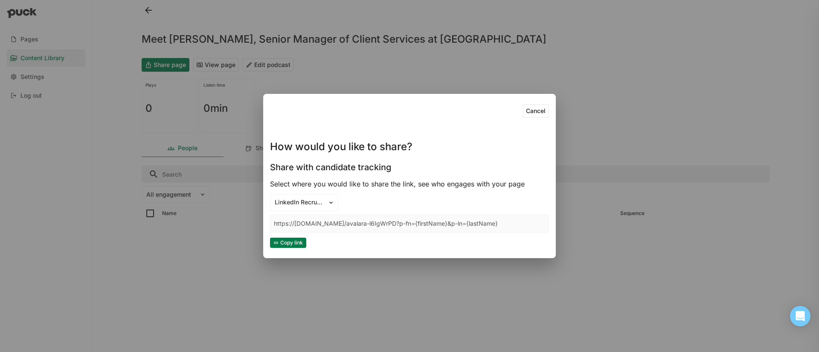
click at [296, 242] on button "Copy link" at bounding box center [288, 243] width 36 height 10
click at [164, 15] on div "Cancel How would you like to share? Share with candidate tracking Select where …" at bounding box center [409, 176] width 819 height 352
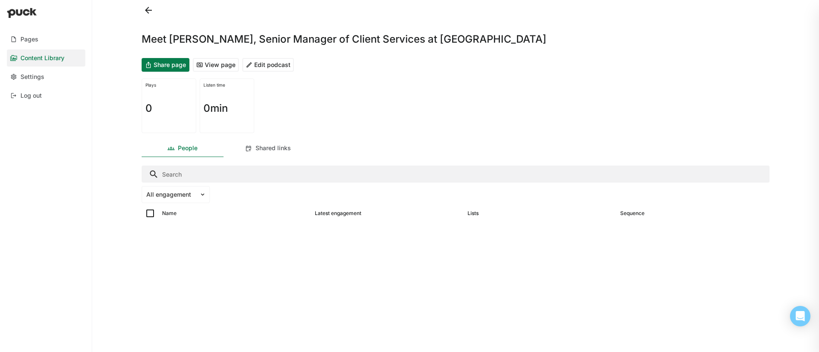
click at [146, 13] on button at bounding box center [149, 10] width 14 height 14
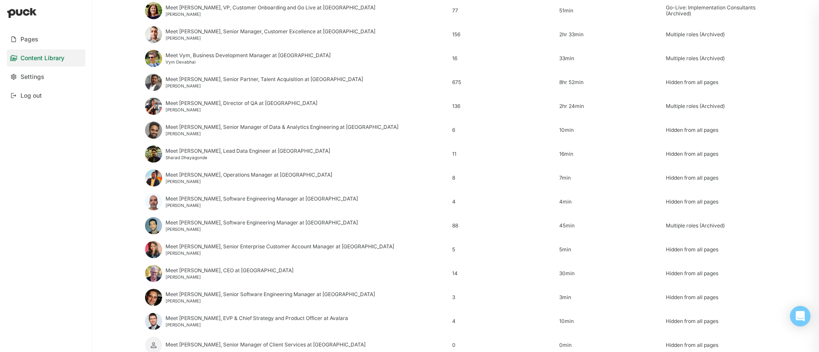
scroll to position [1008, 0]
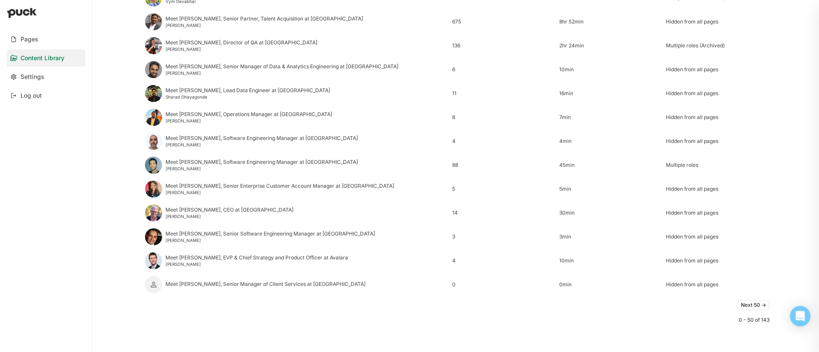
click at [757, 306] on button "Next 50 ->" at bounding box center [754, 305] width 32 height 10
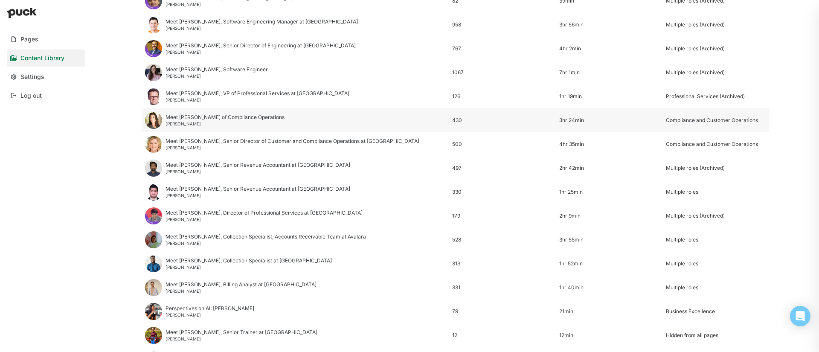
scroll to position [870, 0]
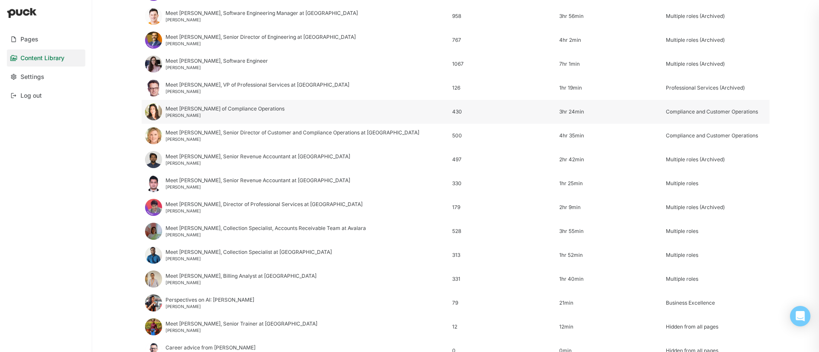
click at [193, 111] on div "Meet [PERSON_NAME] of Compliance Operations" at bounding box center [225, 109] width 119 height 6
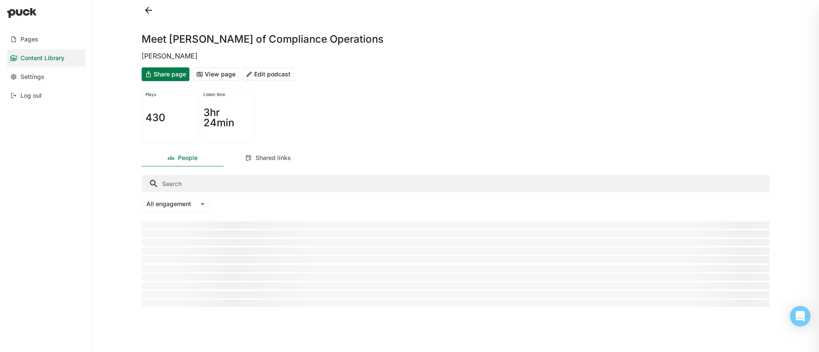
click at [265, 78] on button "Edit podcast" at bounding box center [268, 74] width 52 height 14
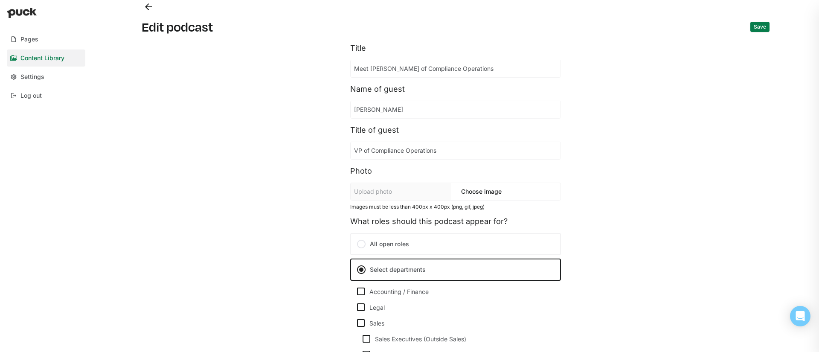
scroll to position [443, 0]
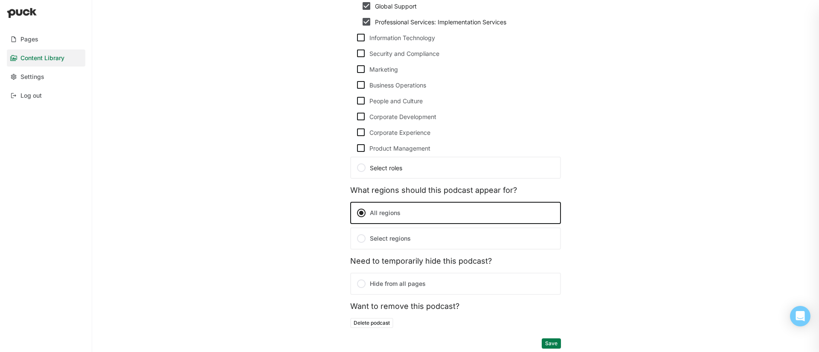
click at [411, 281] on label "Hide from all pages" at bounding box center [455, 284] width 211 height 22
click at [0, 0] on input "Hide from all pages" at bounding box center [0, 0] width 0 height 0
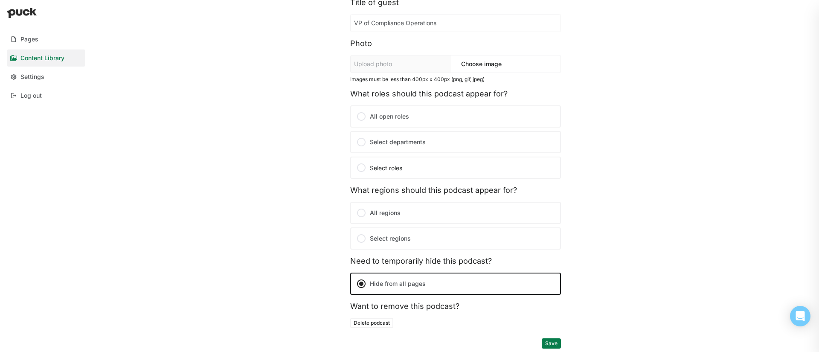
scroll to position [128, 0]
click at [556, 341] on button "Save" at bounding box center [551, 343] width 19 height 10
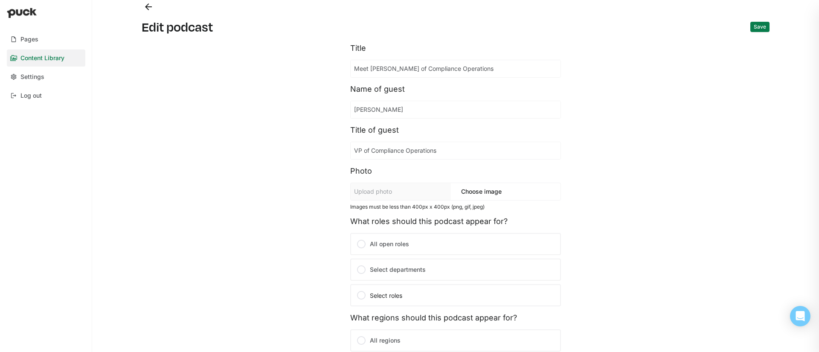
click at [151, 8] on button "Back" at bounding box center [149, 7] width 14 height 14
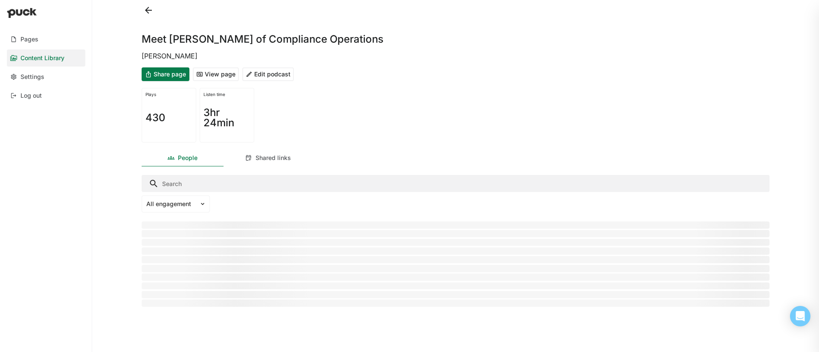
click at [150, 14] on button at bounding box center [149, 10] width 14 height 14
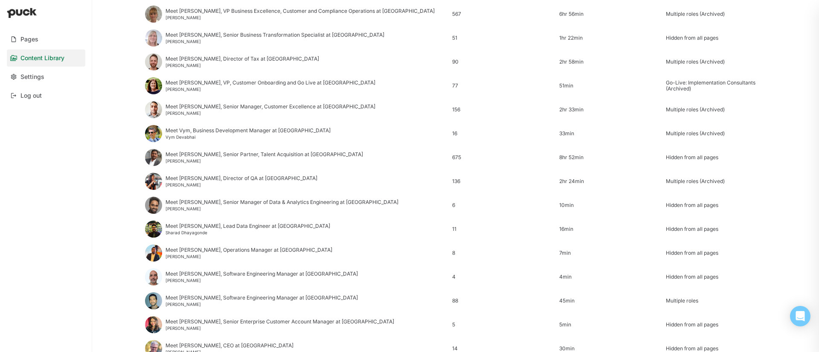
scroll to position [1008, 0]
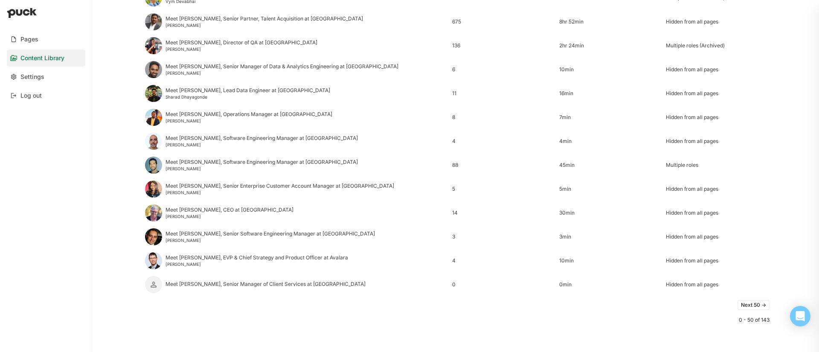
click at [755, 306] on button "Next 50 ->" at bounding box center [754, 305] width 32 height 10
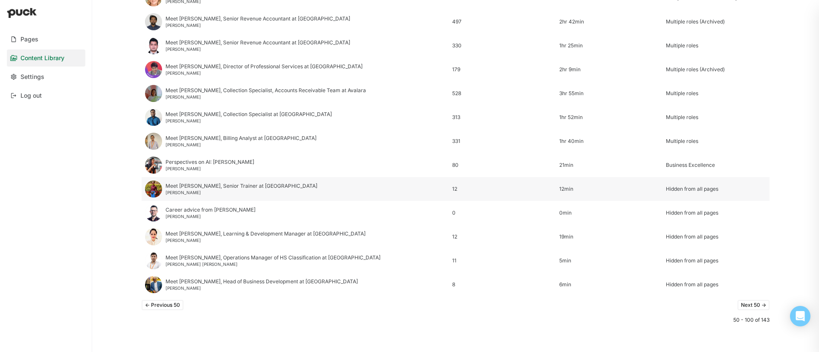
click at [186, 186] on div "Meet [PERSON_NAME], Senior Trainer at [GEOGRAPHIC_DATA]" at bounding box center [242, 186] width 152 height 6
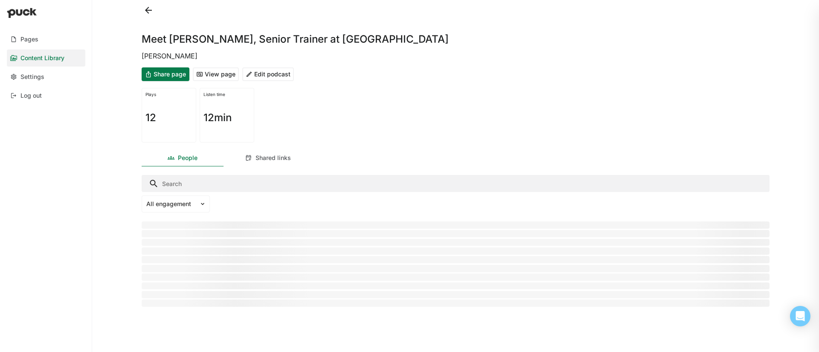
click at [159, 68] on button "Share page" at bounding box center [166, 74] width 48 height 14
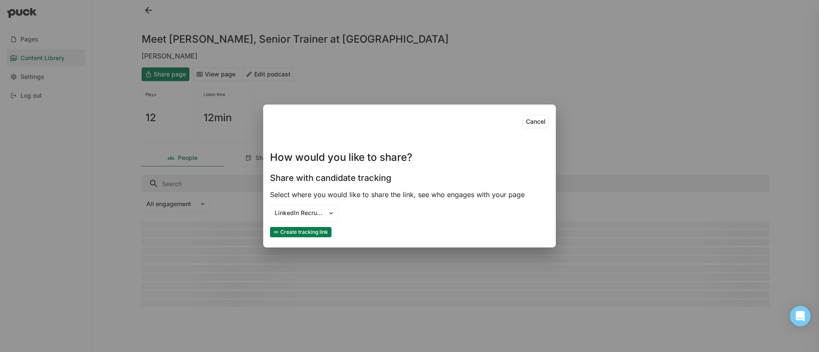
click at [315, 234] on button "Create tracking link" at bounding box center [300, 232] width 61 height 10
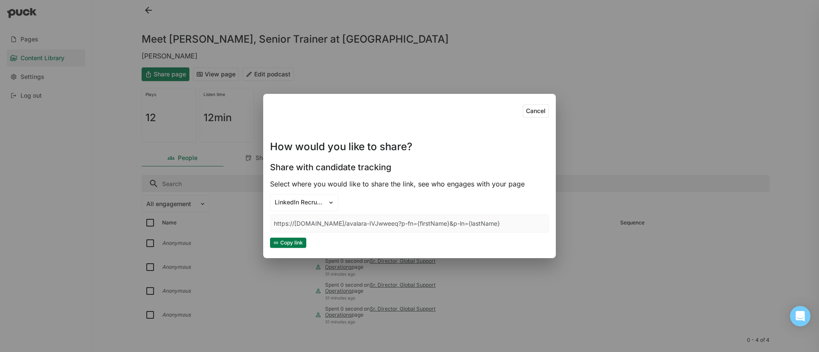
click at [301, 239] on button "Copy link" at bounding box center [288, 243] width 36 height 10
click at [146, 19] on div "Cancel How would you like to share? Share with candidate tracking Select where …" at bounding box center [409, 176] width 819 height 352
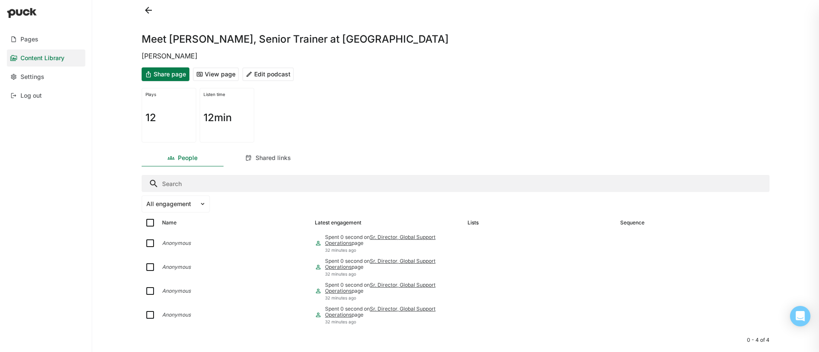
click at [143, 7] on button at bounding box center [149, 10] width 14 height 14
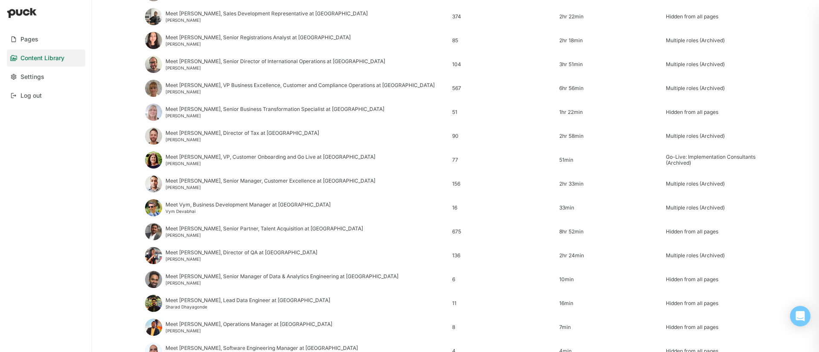
scroll to position [1008, 0]
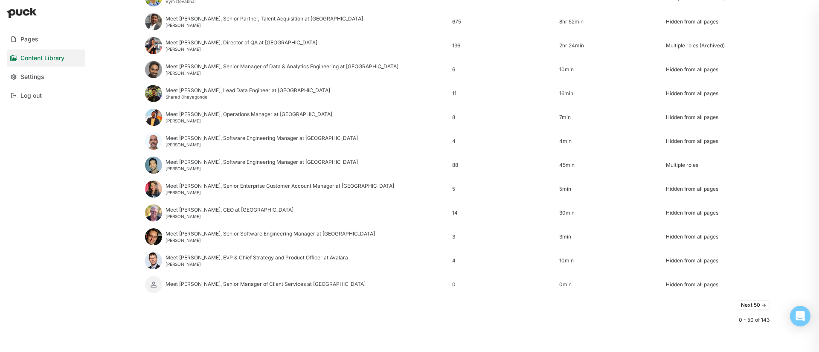
click at [749, 305] on button "Next 50 ->" at bounding box center [754, 305] width 32 height 10
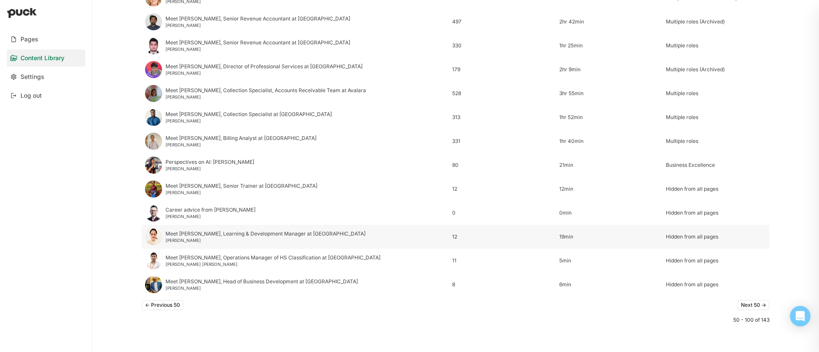
click at [203, 236] on div "Meet [PERSON_NAME], Learning & Development Manager at [GEOGRAPHIC_DATA]" at bounding box center [266, 234] width 200 height 6
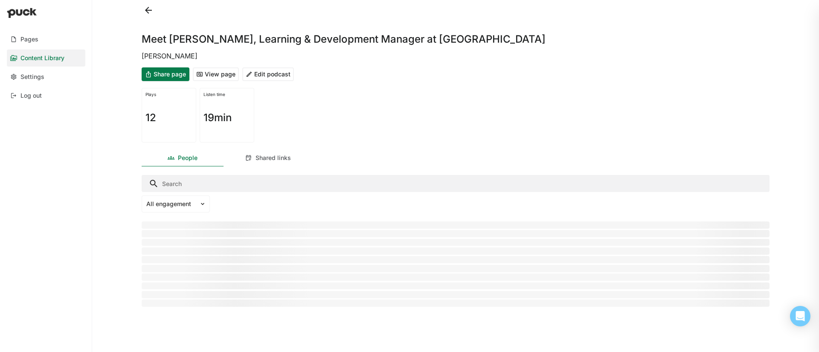
click at [170, 73] on button "Share page" at bounding box center [166, 74] width 48 height 14
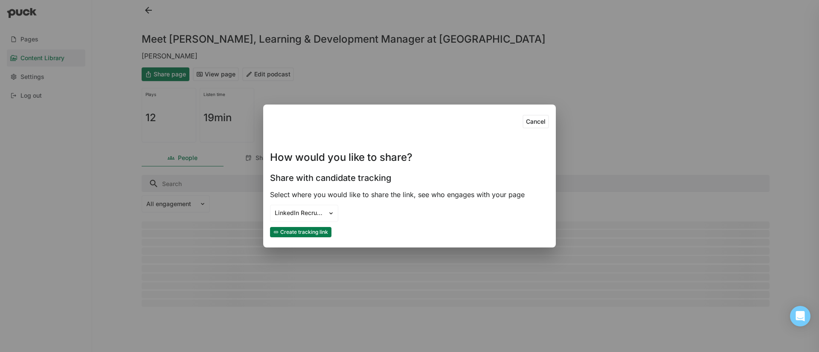
click at [313, 231] on button "Create tracking link" at bounding box center [300, 232] width 61 height 10
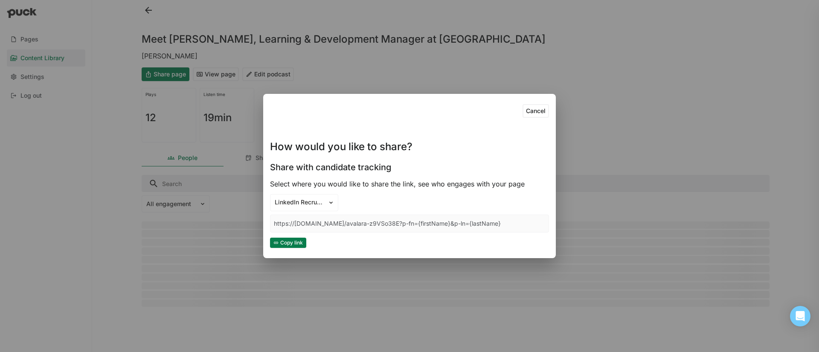
click at [294, 238] on button "Copy link" at bounding box center [288, 243] width 36 height 10
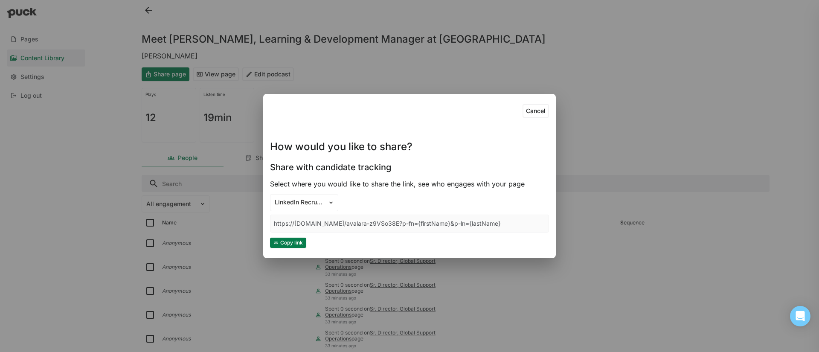
click at [211, 32] on div "Cancel How would you like to share? Share with candidate tracking Select where …" at bounding box center [409, 176] width 819 height 352
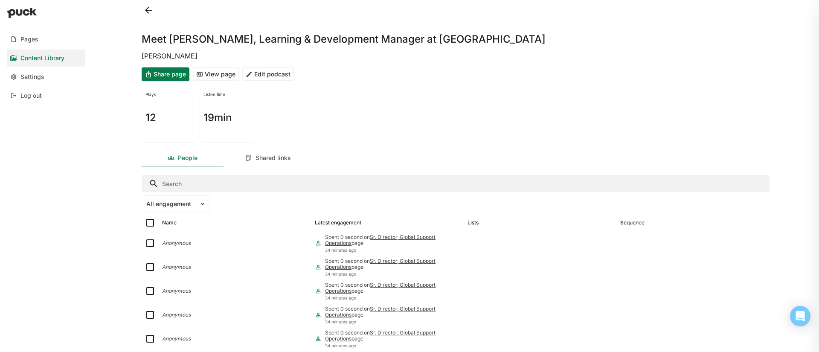
click at [146, 10] on button at bounding box center [149, 10] width 14 height 14
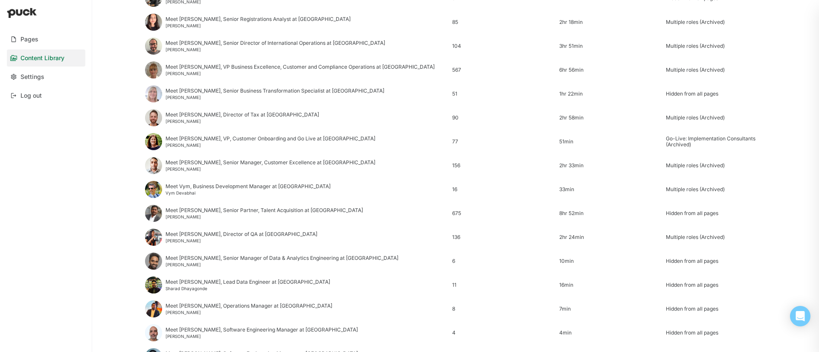
scroll to position [1008, 0]
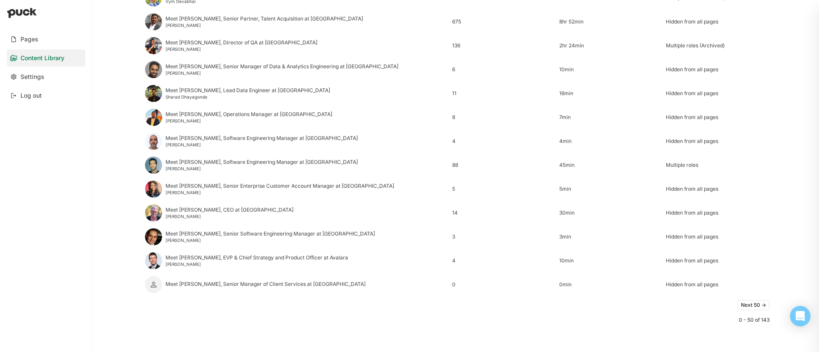
click at [757, 305] on button "Next 50 ->" at bounding box center [754, 305] width 32 height 10
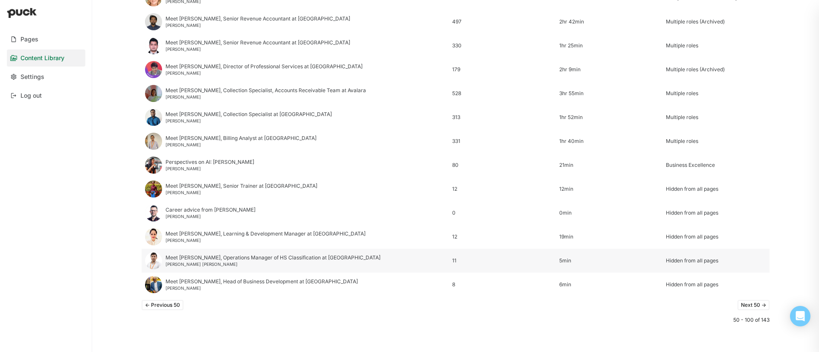
click at [186, 263] on div "[PERSON_NAME] [PERSON_NAME]" at bounding box center [273, 264] width 215 height 5
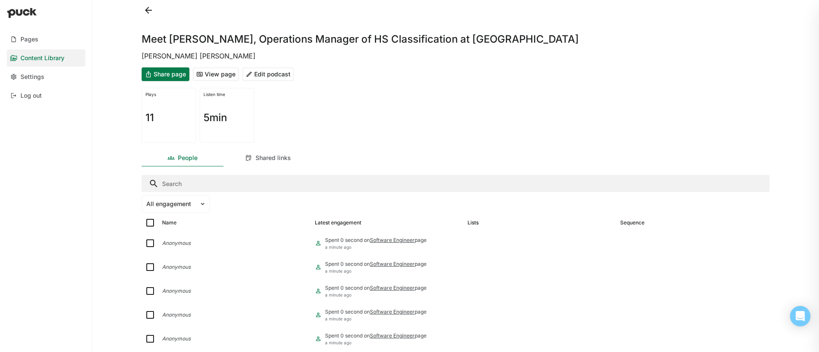
click at [177, 74] on button "Share page" at bounding box center [166, 74] width 48 height 14
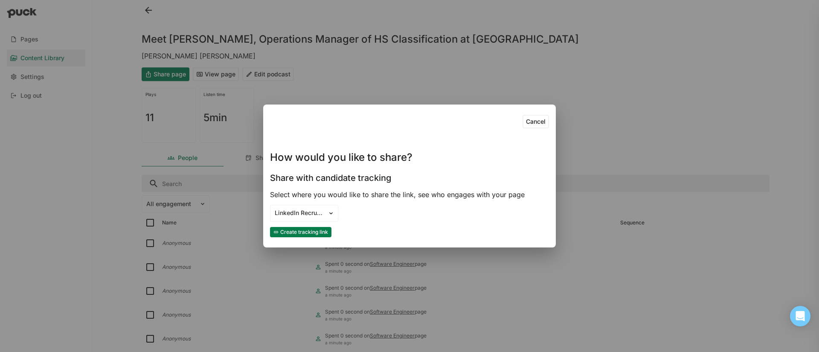
click at [309, 232] on button "Create tracking link" at bounding box center [300, 232] width 61 height 10
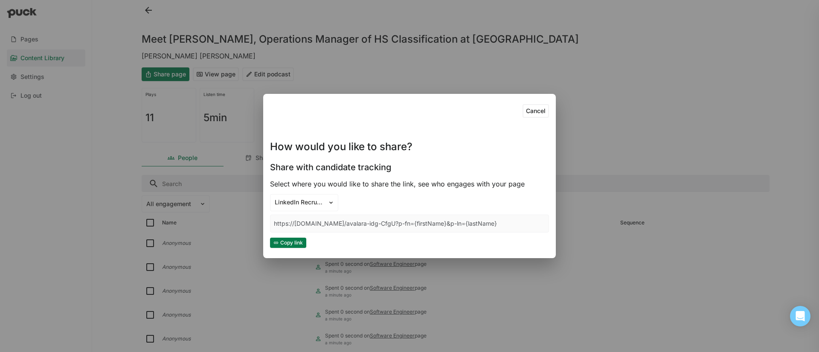
click at [295, 241] on button "Copy link" at bounding box center [288, 243] width 36 height 10
click at [150, 8] on div "Cancel How would you like to share? Share with candidate tracking Select where …" at bounding box center [409, 176] width 819 height 352
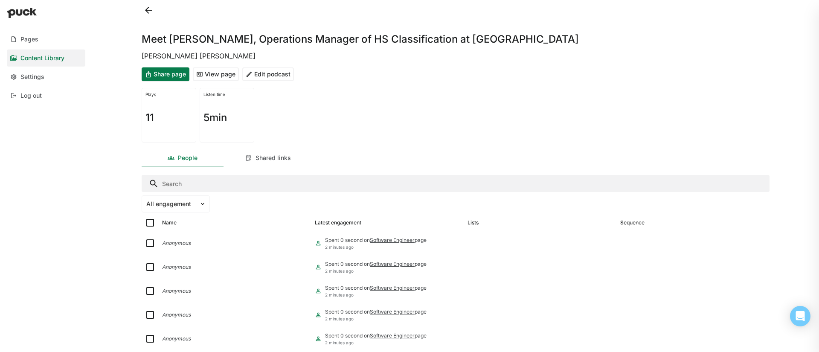
click at [150, 9] on button at bounding box center [149, 10] width 14 height 14
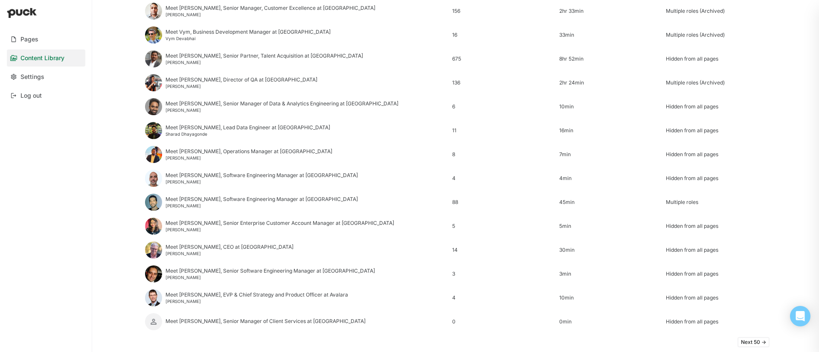
scroll to position [1008, 0]
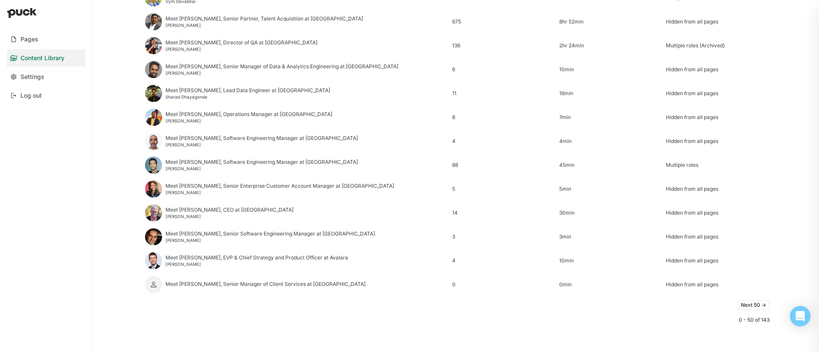
click at [750, 305] on button "Next 50 ->" at bounding box center [754, 305] width 32 height 10
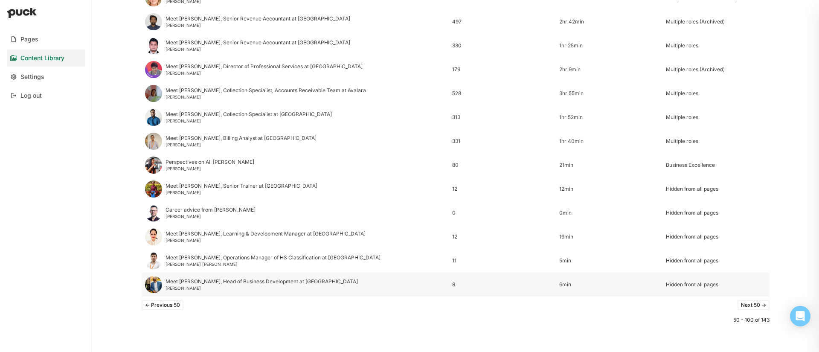
click at [205, 284] on div "Meet [PERSON_NAME], Head of Business Development at [GEOGRAPHIC_DATA]" at bounding box center [262, 282] width 192 height 6
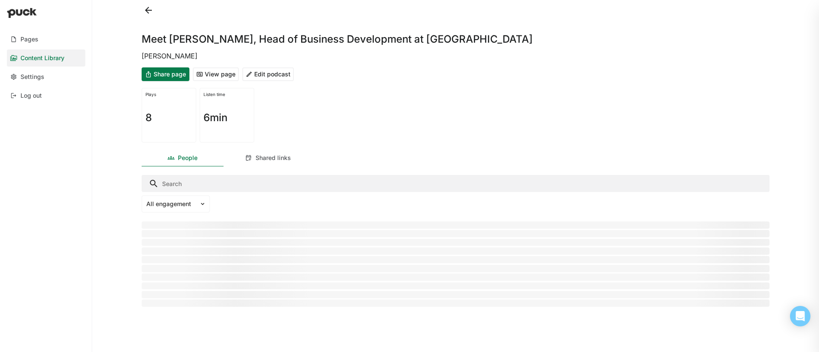
click at [175, 70] on button "Share page" at bounding box center [166, 74] width 48 height 14
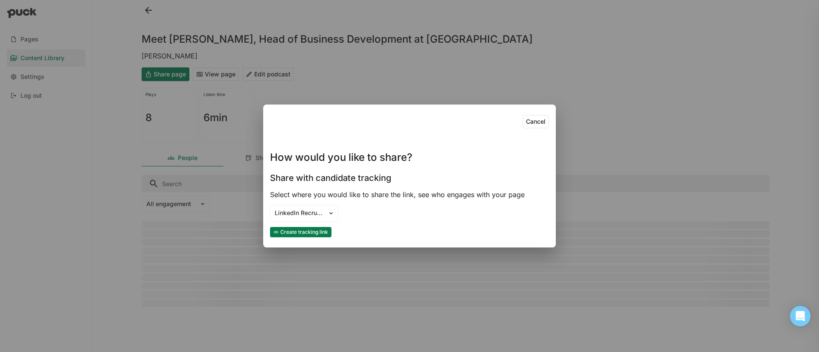
click at [309, 232] on button "Create tracking link" at bounding box center [300, 232] width 61 height 10
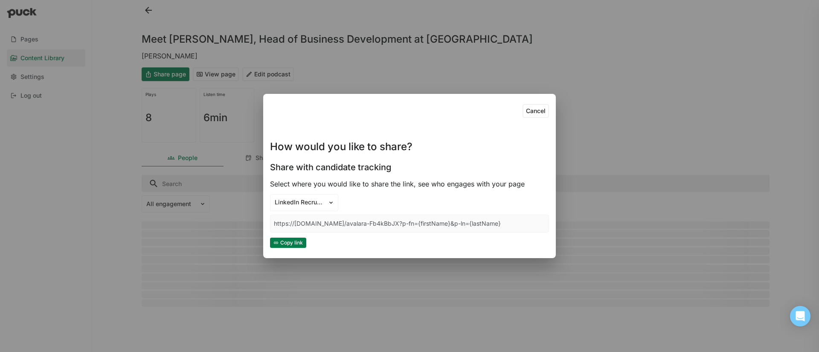
click at [291, 243] on button "Copy link" at bounding box center [288, 243] width 36 height 10
click at [240, 50] on div "Cancel How would you like to share? Share with candidate tracking Select where …" at bounding box center [409, 176] width 819 height 352
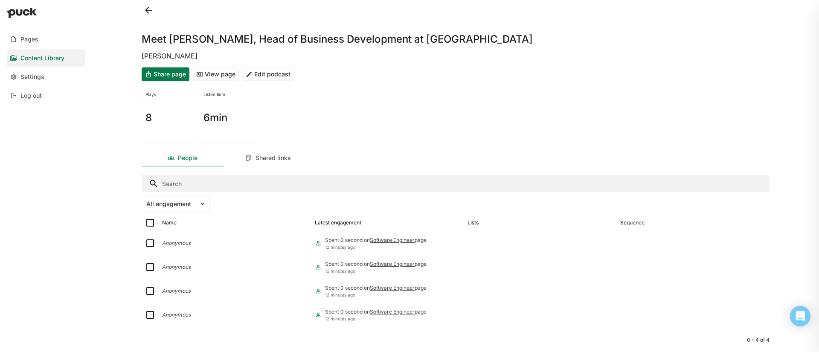
click at [152, 15] on button at bounding box center [149, 10] width 14 height 14
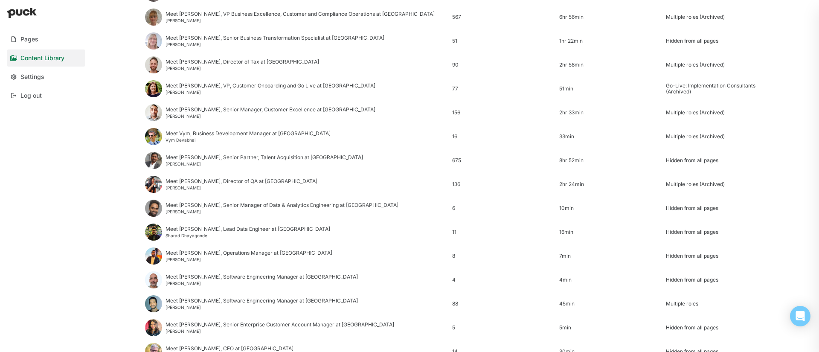
scroll to position [1008, 0]
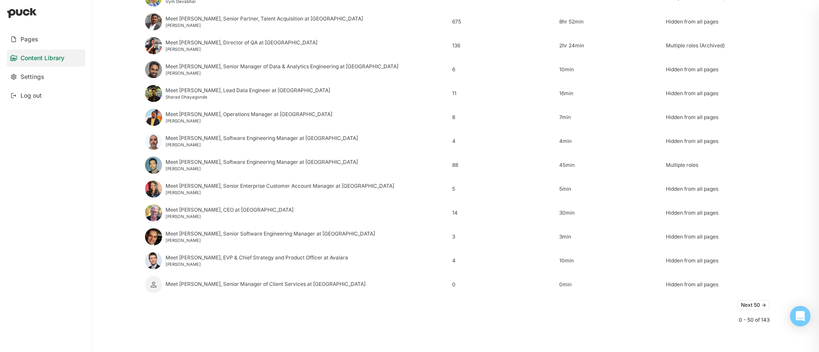
click at [749, 303] on button "Next 50 ->" at bounding box center [754, 305] width 32 height 10
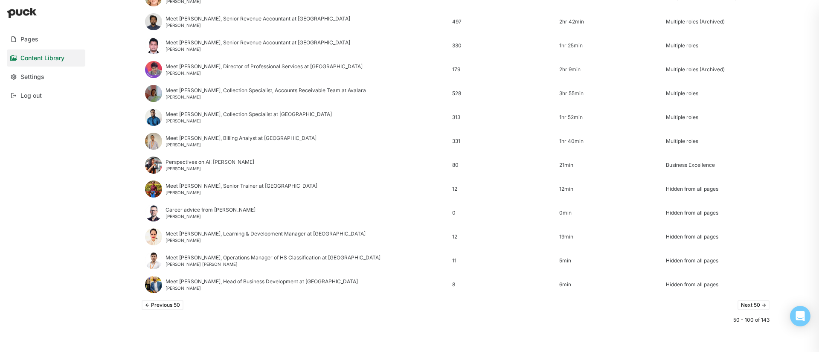
click at [745, 306] on button "Next 50 ->" at bounding box center [754, 305] width 32 height 10
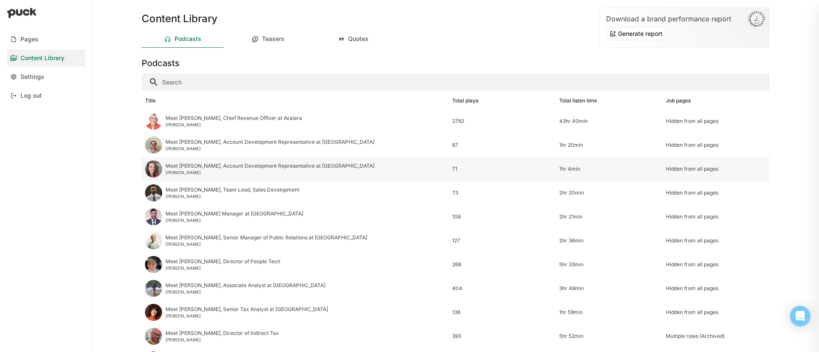
click at [205, 167] on div "Meet [PERSON_NAME], Account Development Representative at [GEOGRAPHIC_DATA]" at bounding box center [270, 166] width 209 height 6
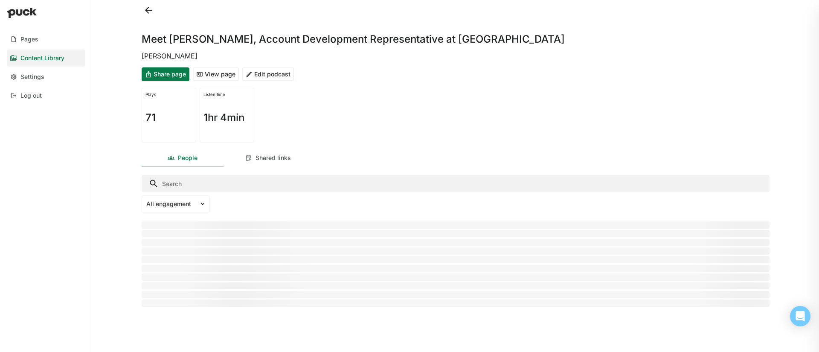
click at [271, 72] on button "Edit podcast" at bounding box center [268, 74] width 52 height 14
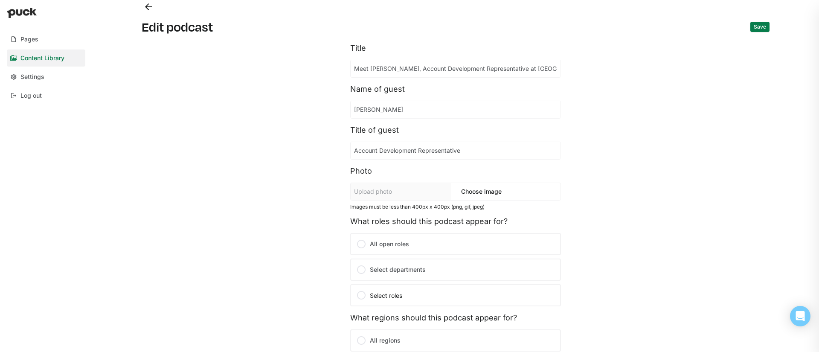
click at [146, 4] on button "Back" at bounding box center [149, 7] width 14 height 14
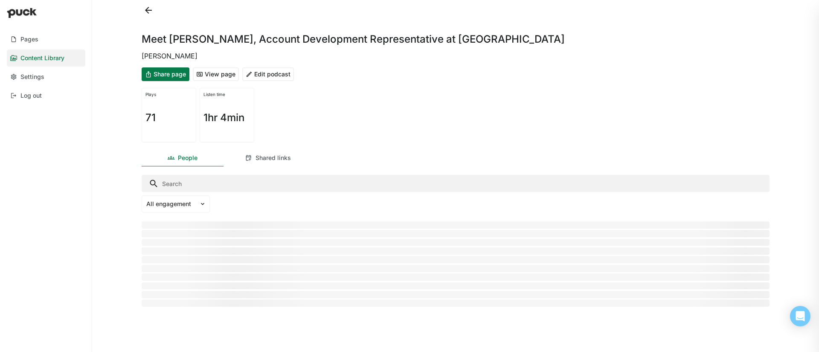
click at [147, 9] on button at bounding box center [149, 10] width 14 height 14
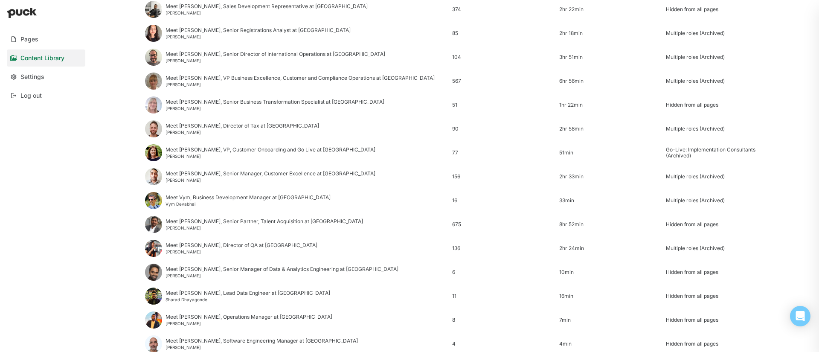
scroll to position [1008, 0]
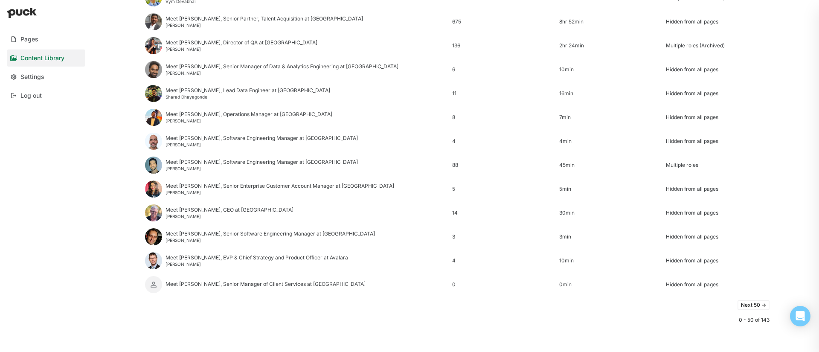
click at [755, 308] on button "Next 50 ->" at bounding box center [754, 305] width 32 height 10
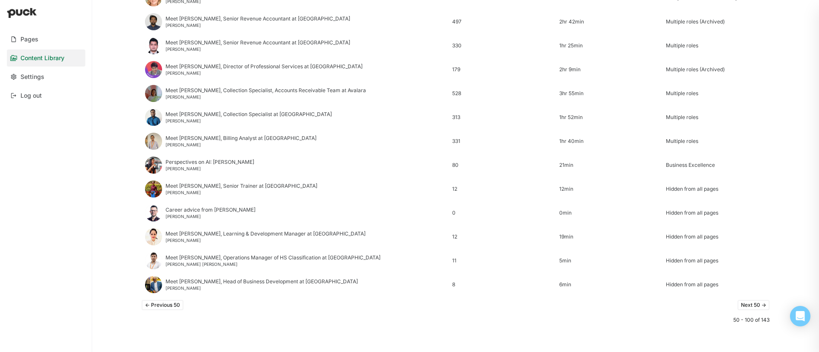
click at [757, 305] on button "Next 50 ->" at bounding box center [754, 305] width 32 height 10
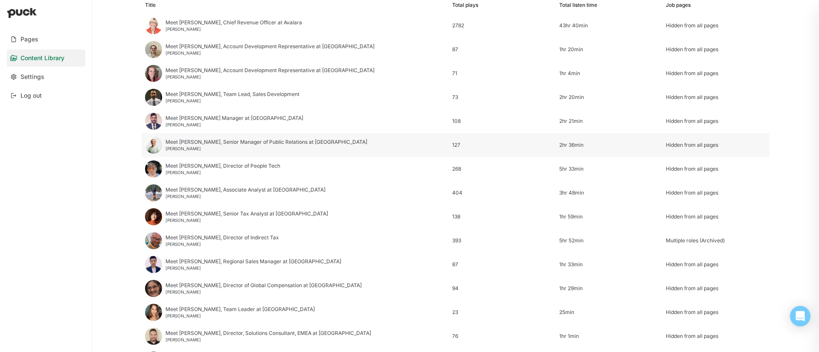
scroll to position [96, 0]
